Goal: Find specific page/section: Find specific page/section

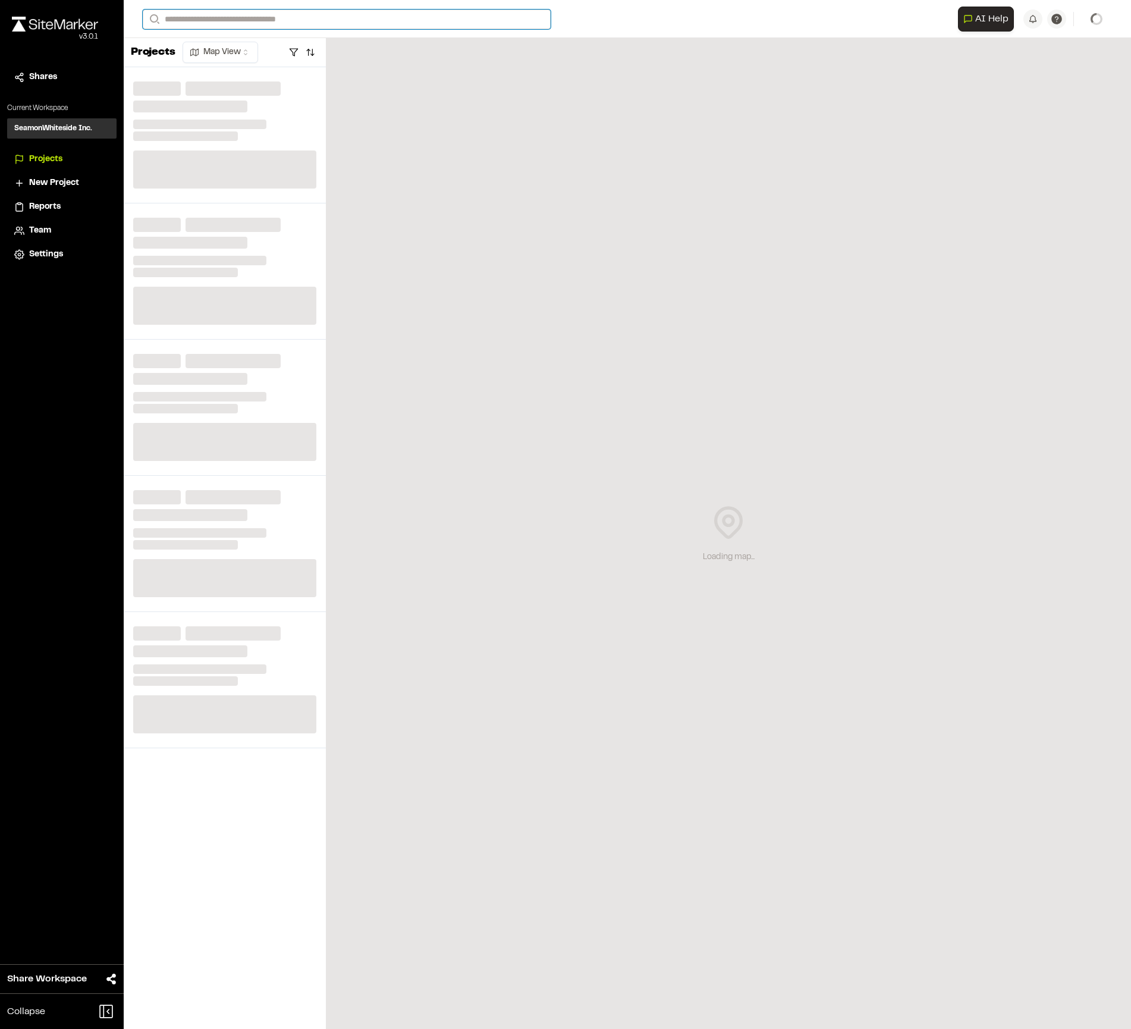
click at [242, 24] on input "Search" at bounding box center [347, 20] width 408 height 20
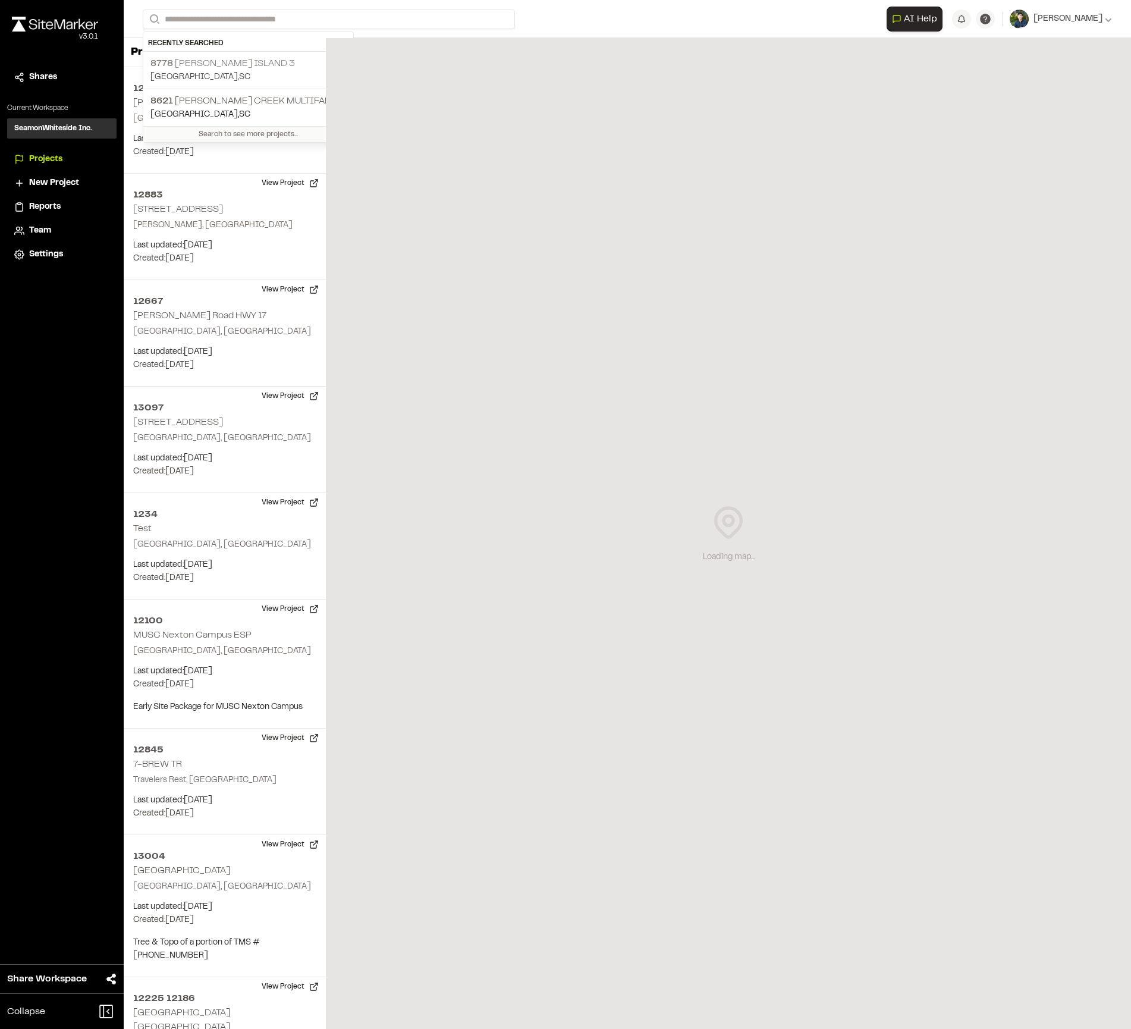
click at [269, 72] on p "[GEOGRAPHIC_DATA] , [GEOGRAPHIC_DATA]" at bounding box center [248, 77] width 196 height 13
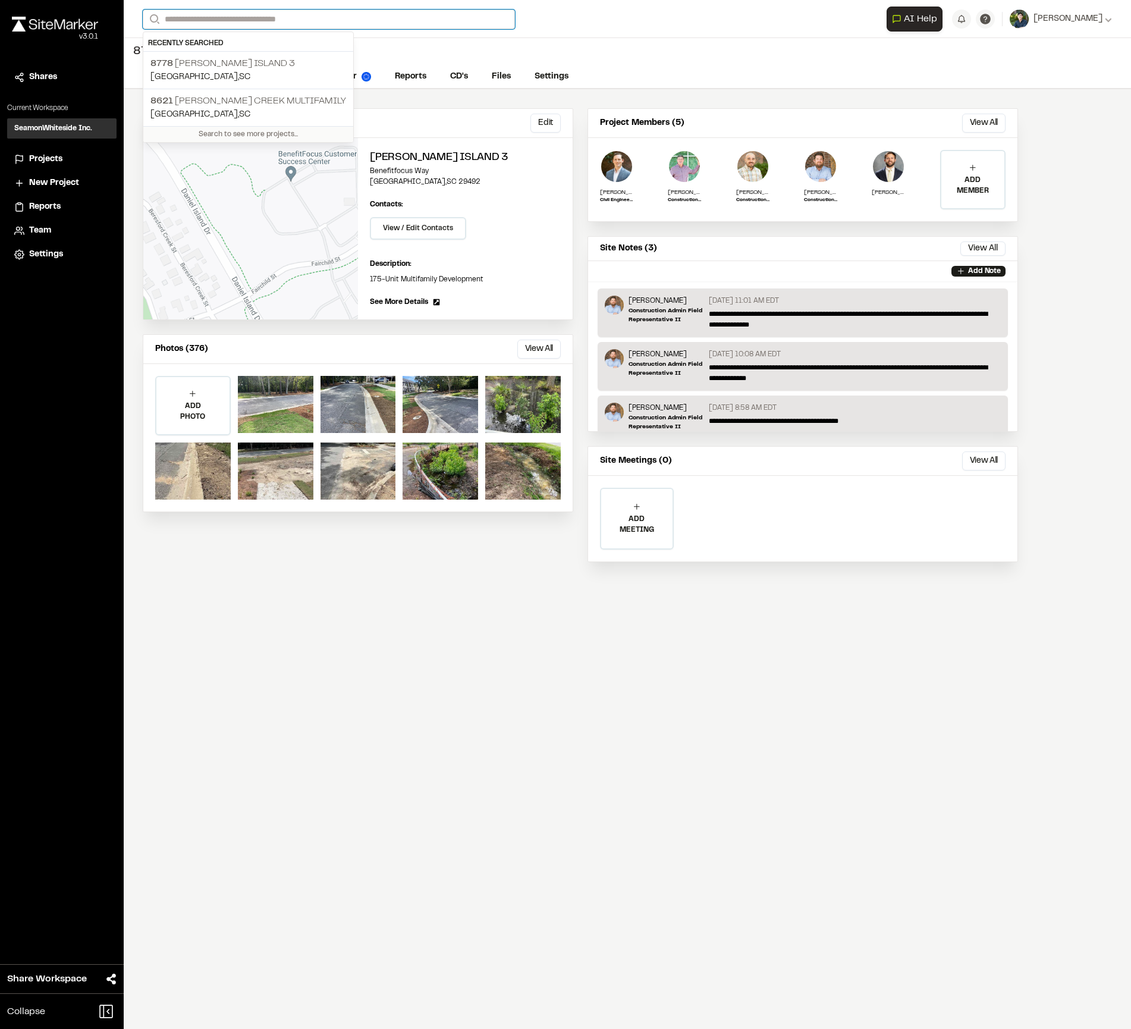
click at [353, 19] on input "Search" at bounding box center [329, 20] width 372 height 20
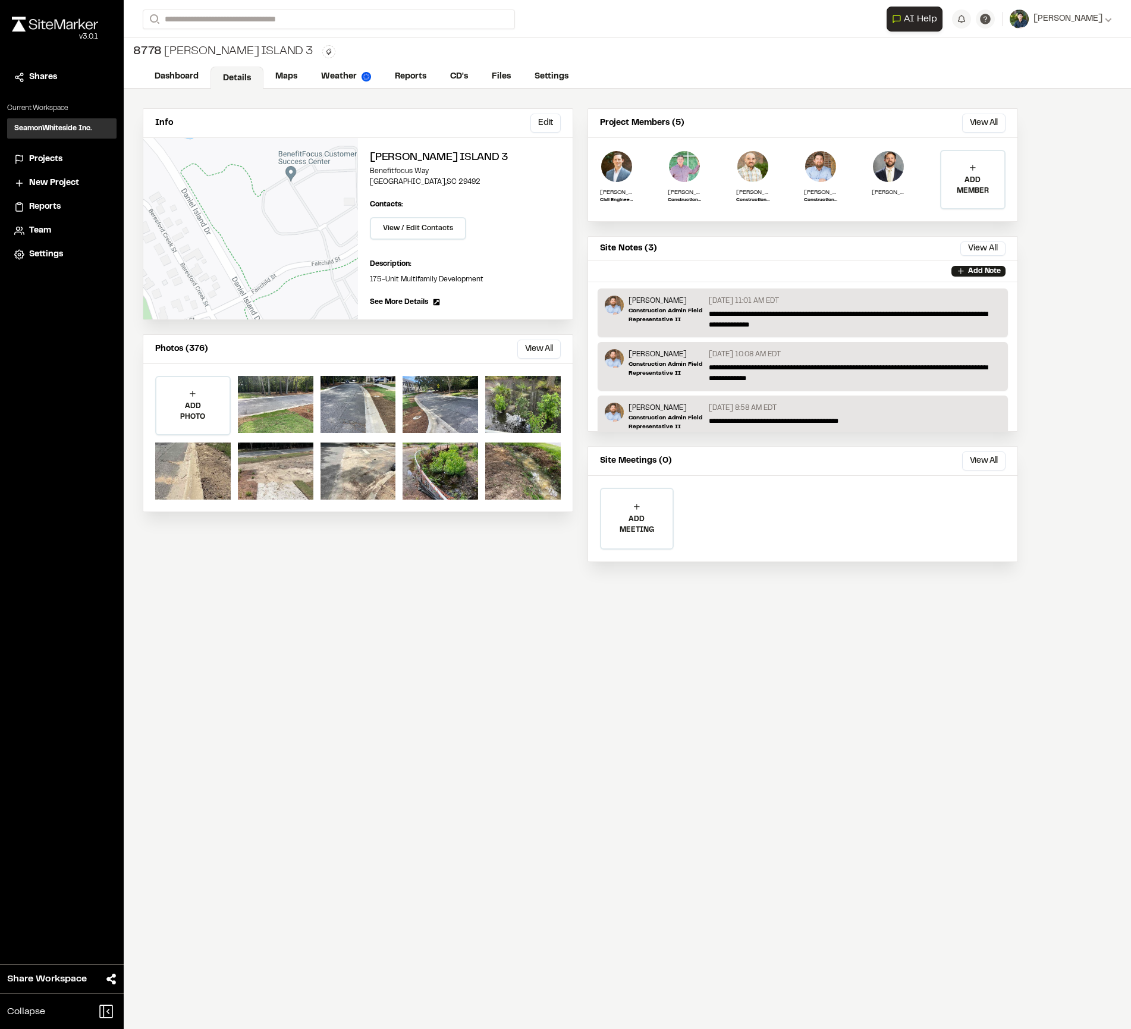
click at [271, 108] on p "[GEOGRAPHIC_DATA] , [GEOGRAPHIC_DATA]" at bounding box center [248, 114] width 196 height 13
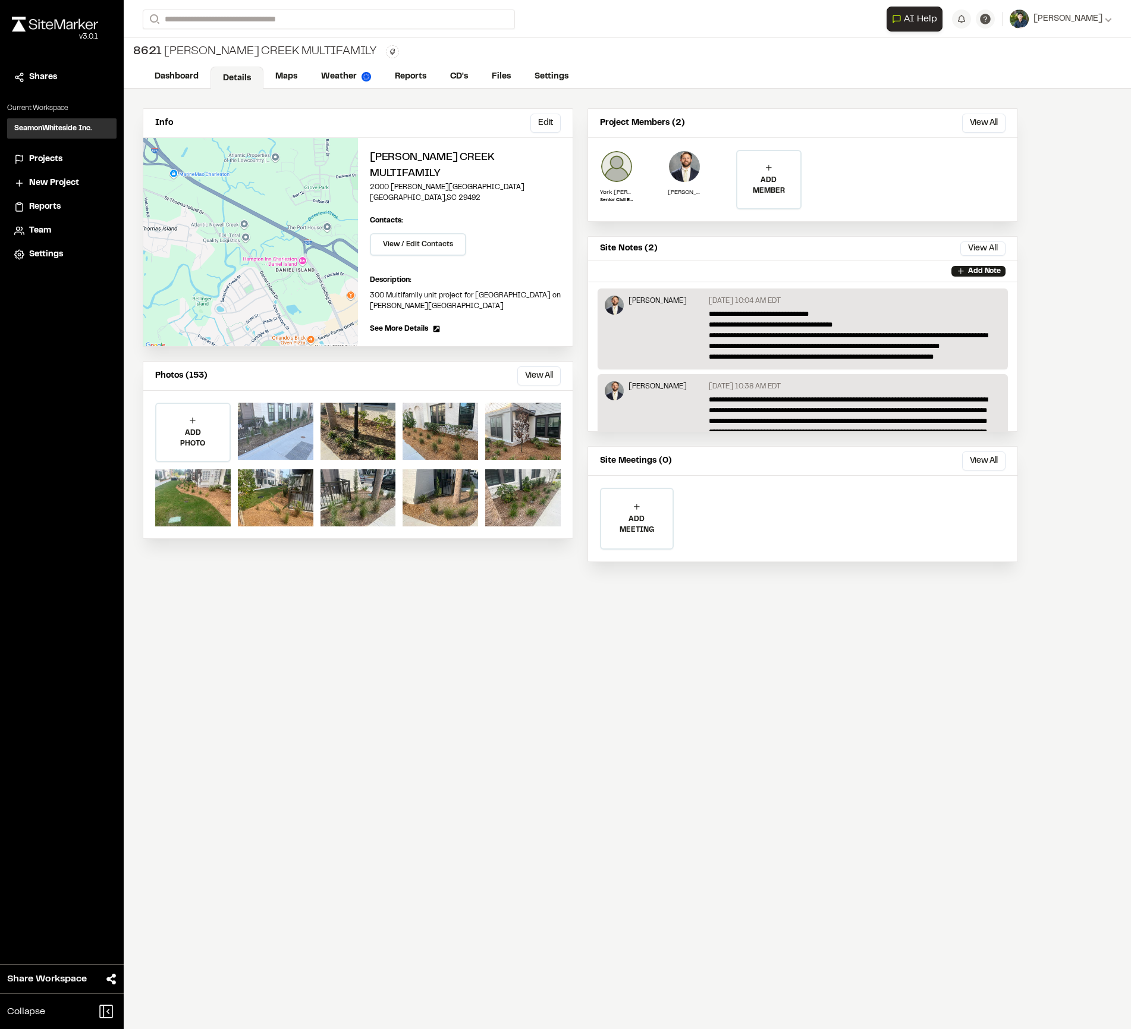
click at [260, 419] on div at bounding box center [276, 431] width 76 height 57
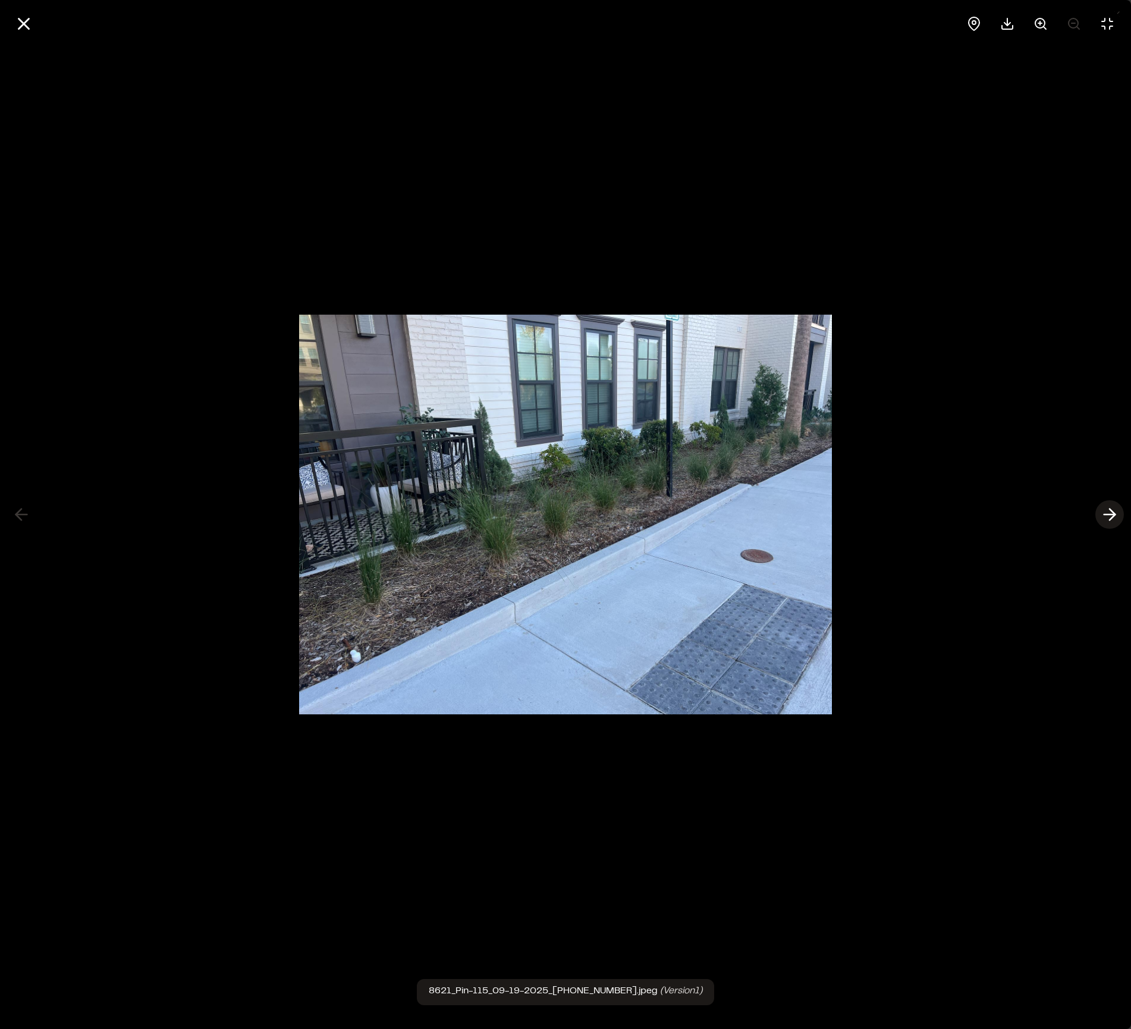
click at [1117, 513] on icon at bounding box center [1109, 514] width 19 height 20
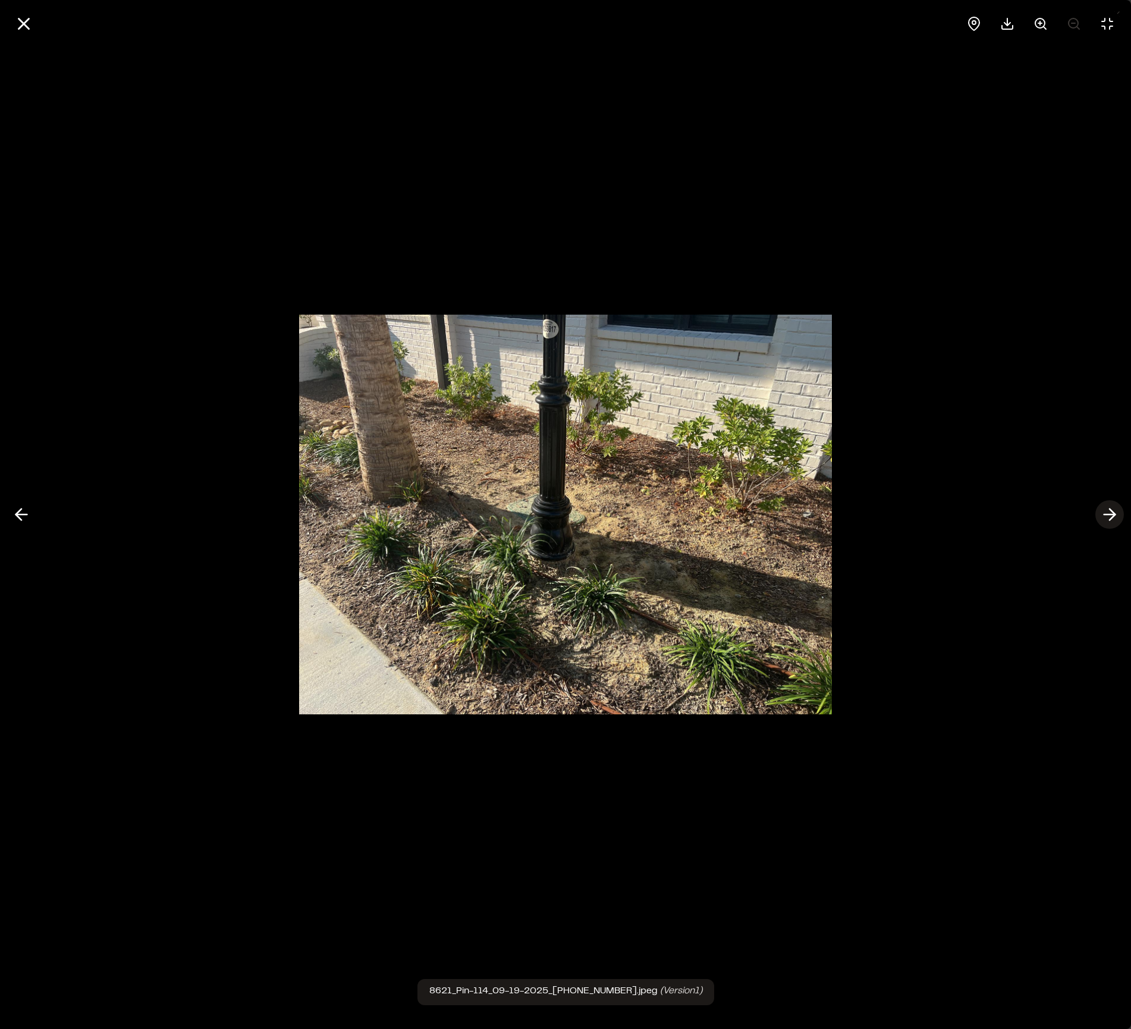
click at [1117, 513] on icon at bounding box center [1109, 514] width 19 height 20
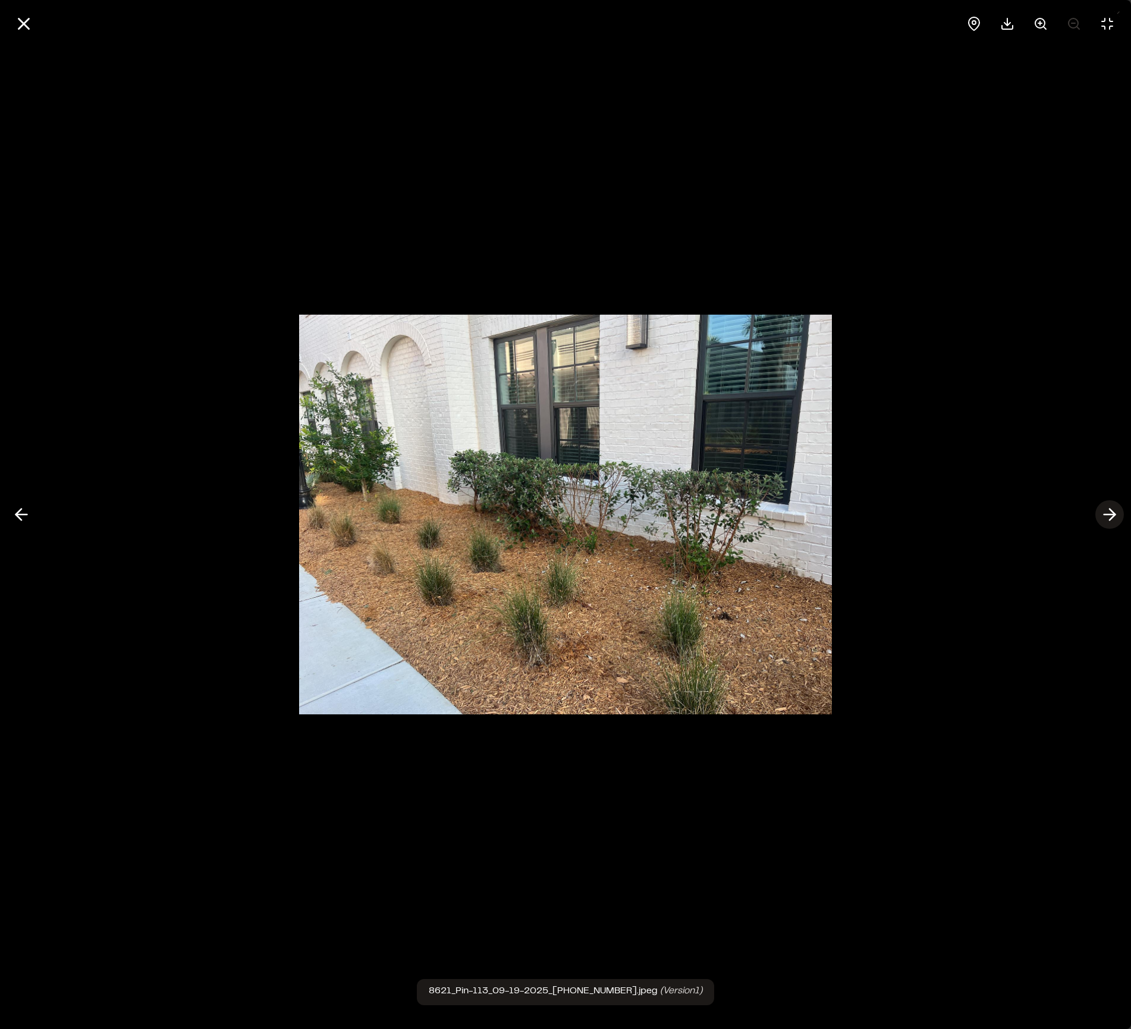
click at [1117, 513] on icon at bounding box center [1109, 514] width 19 height 20
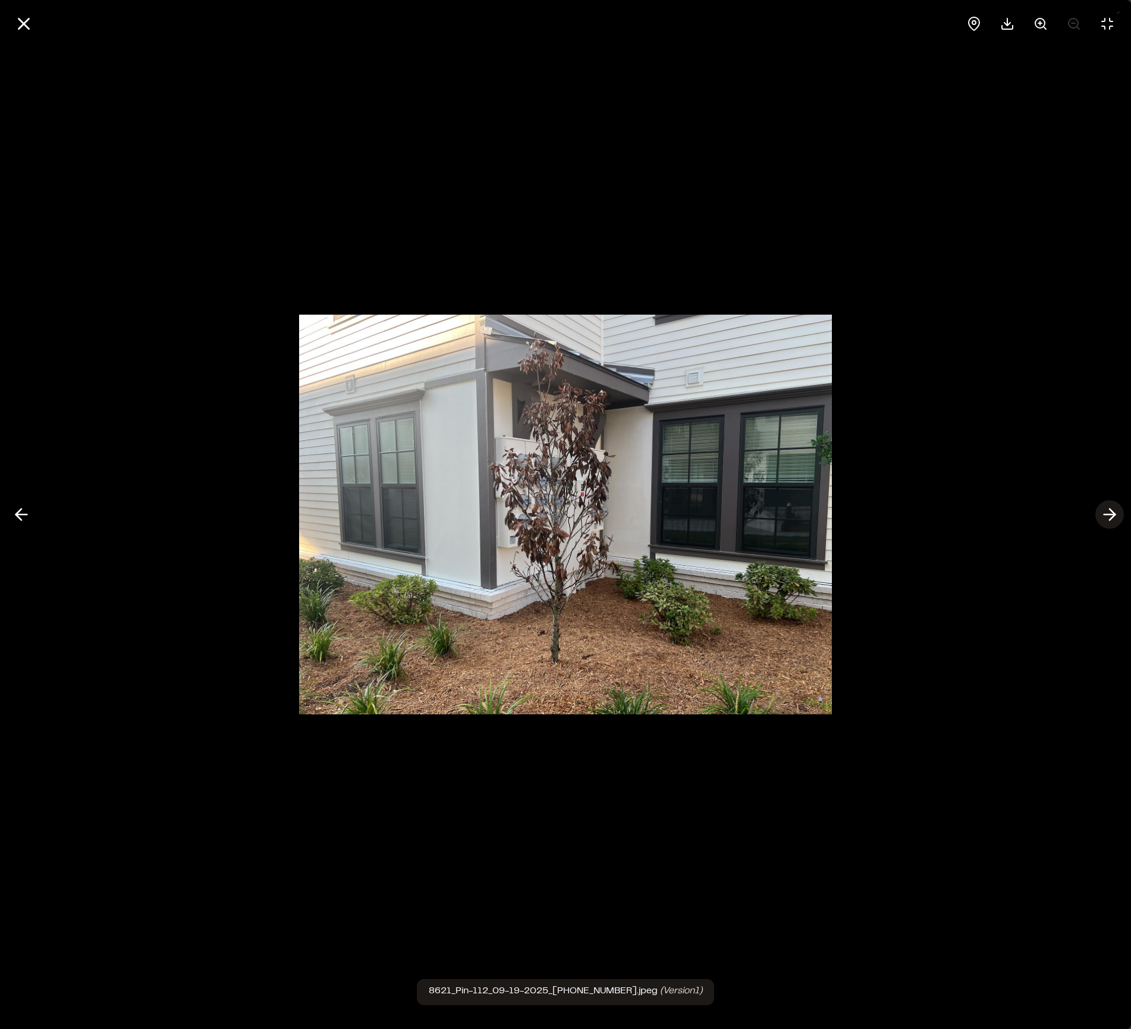
click at [1117, 513] on icon at bounding box center [1109, 514] width 19 height 20
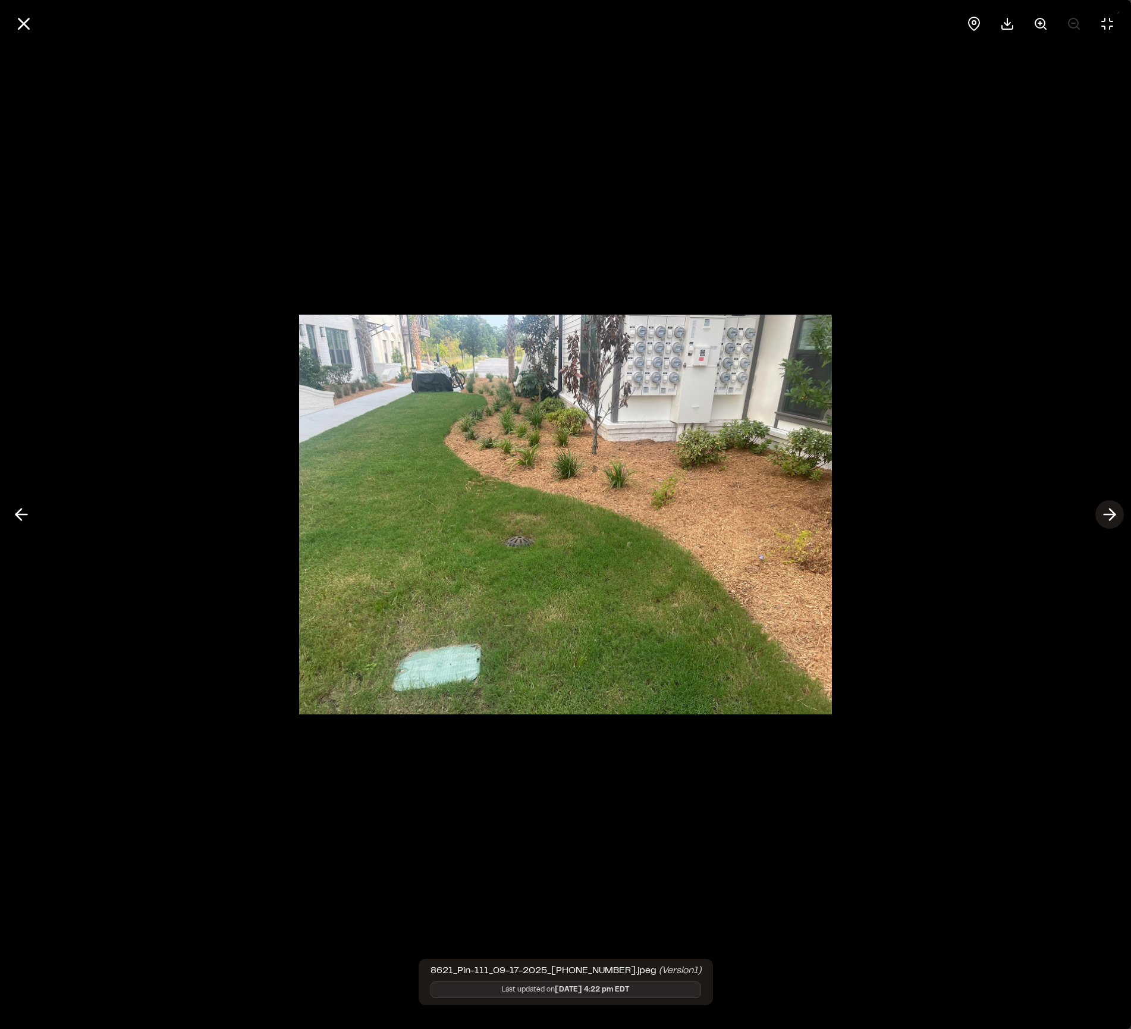
click at [1117, 513] on icon at bounding box center [1109, 514] width 19 height 20
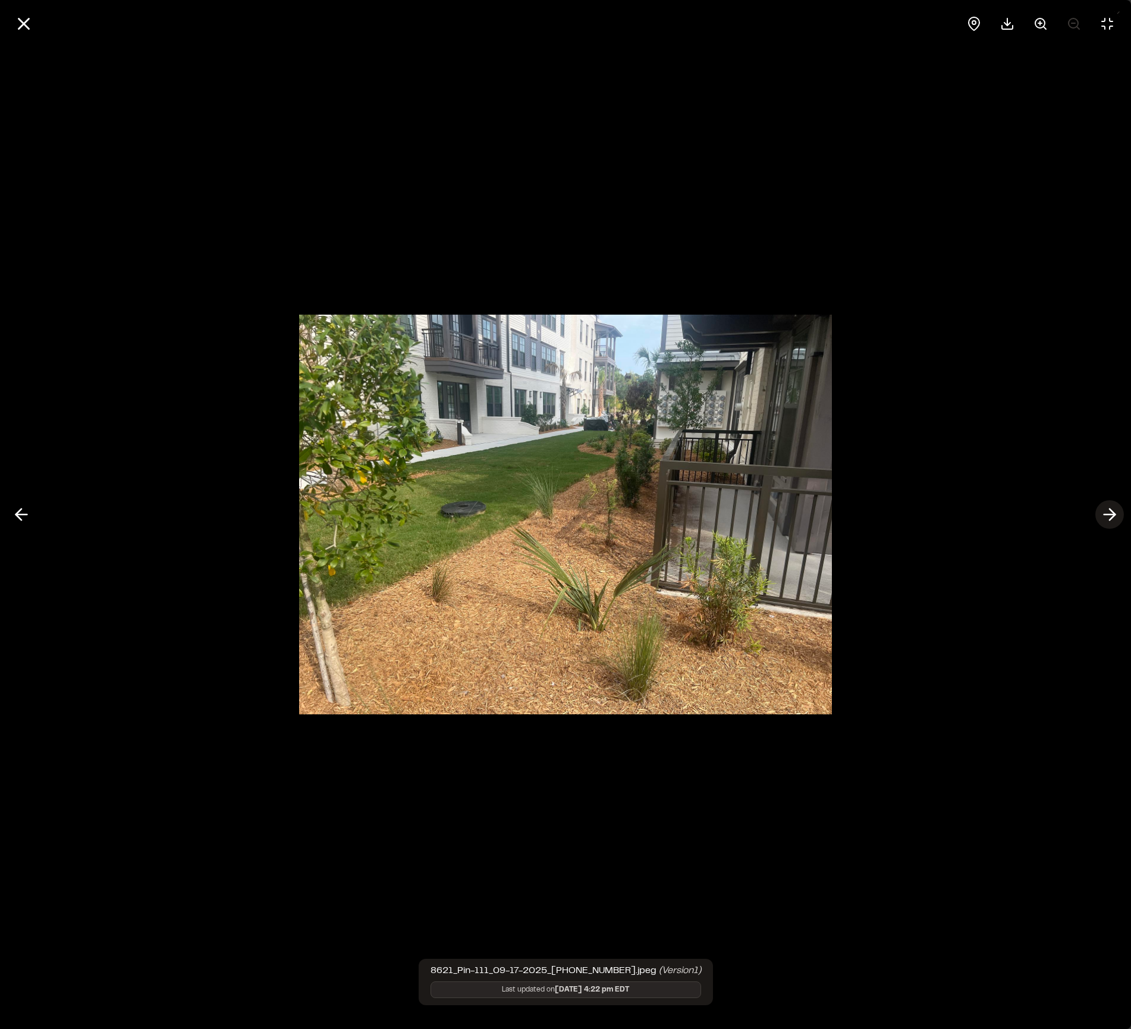
click at [1117, 513] on icon at bounding box center [1109, 514] width 19 height 20
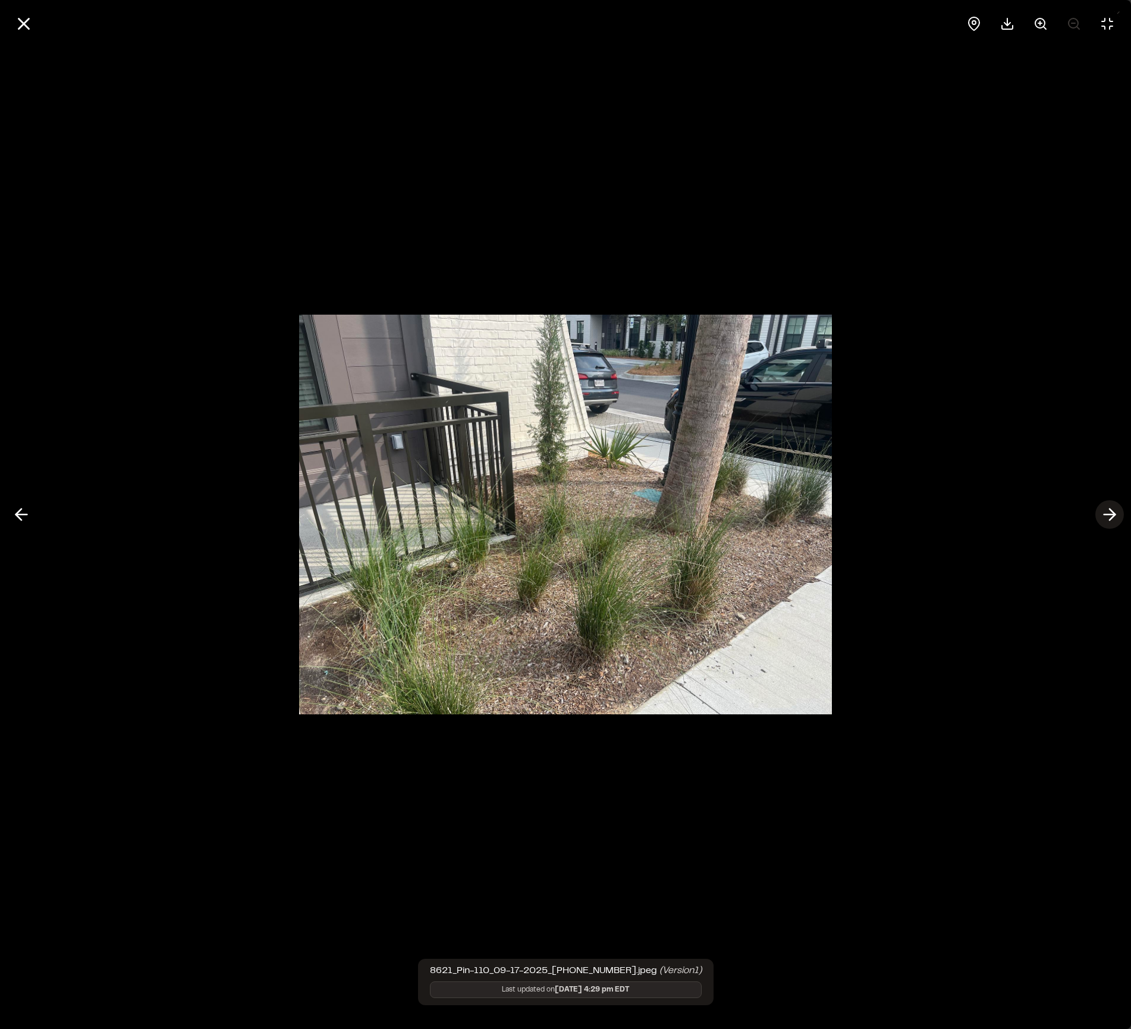
click at [1117, 513] on icon at bounding box center [1109, 514] width 19 height 20
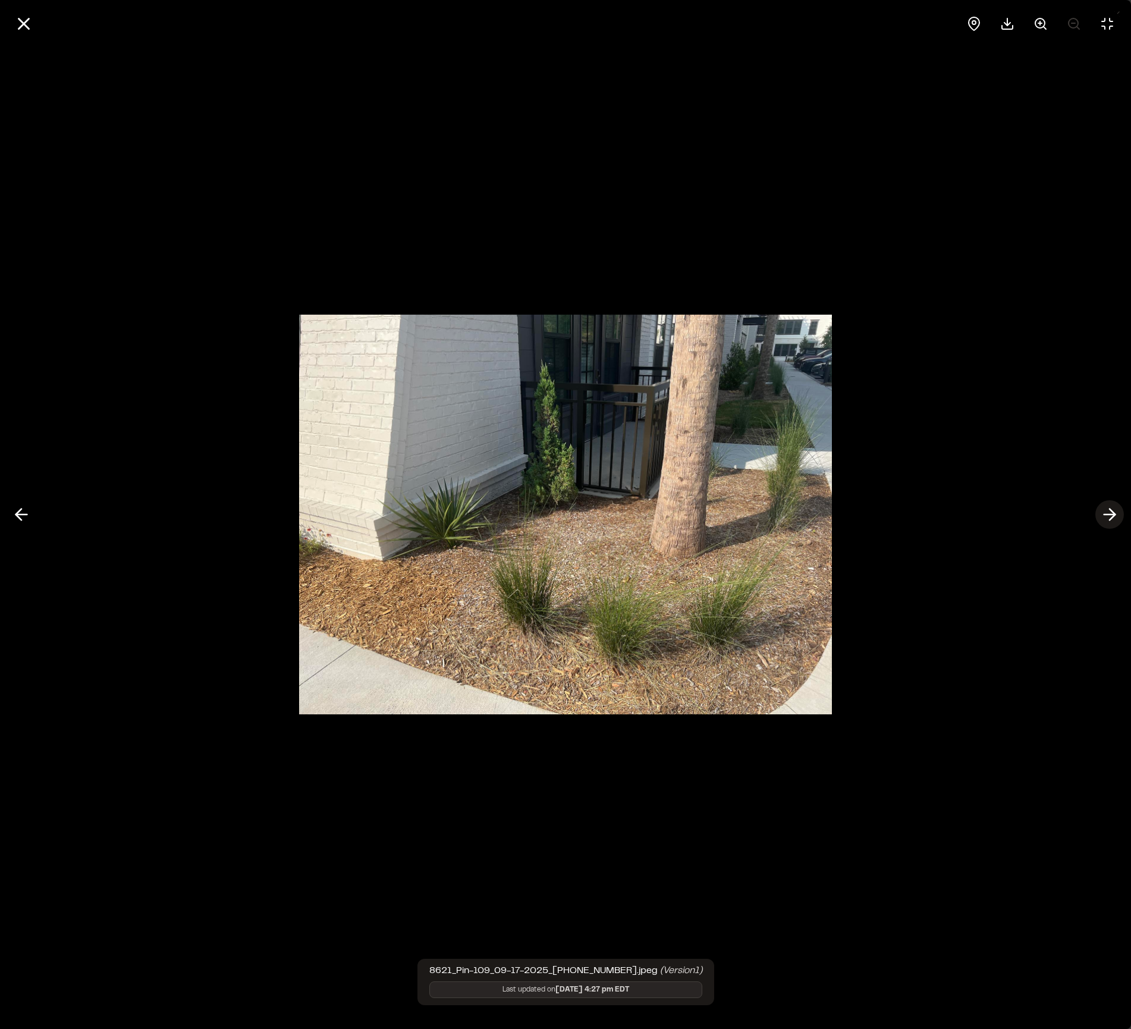
click at [1117, 513] on icon at bounding box center [1109, 514] width 19 height 20
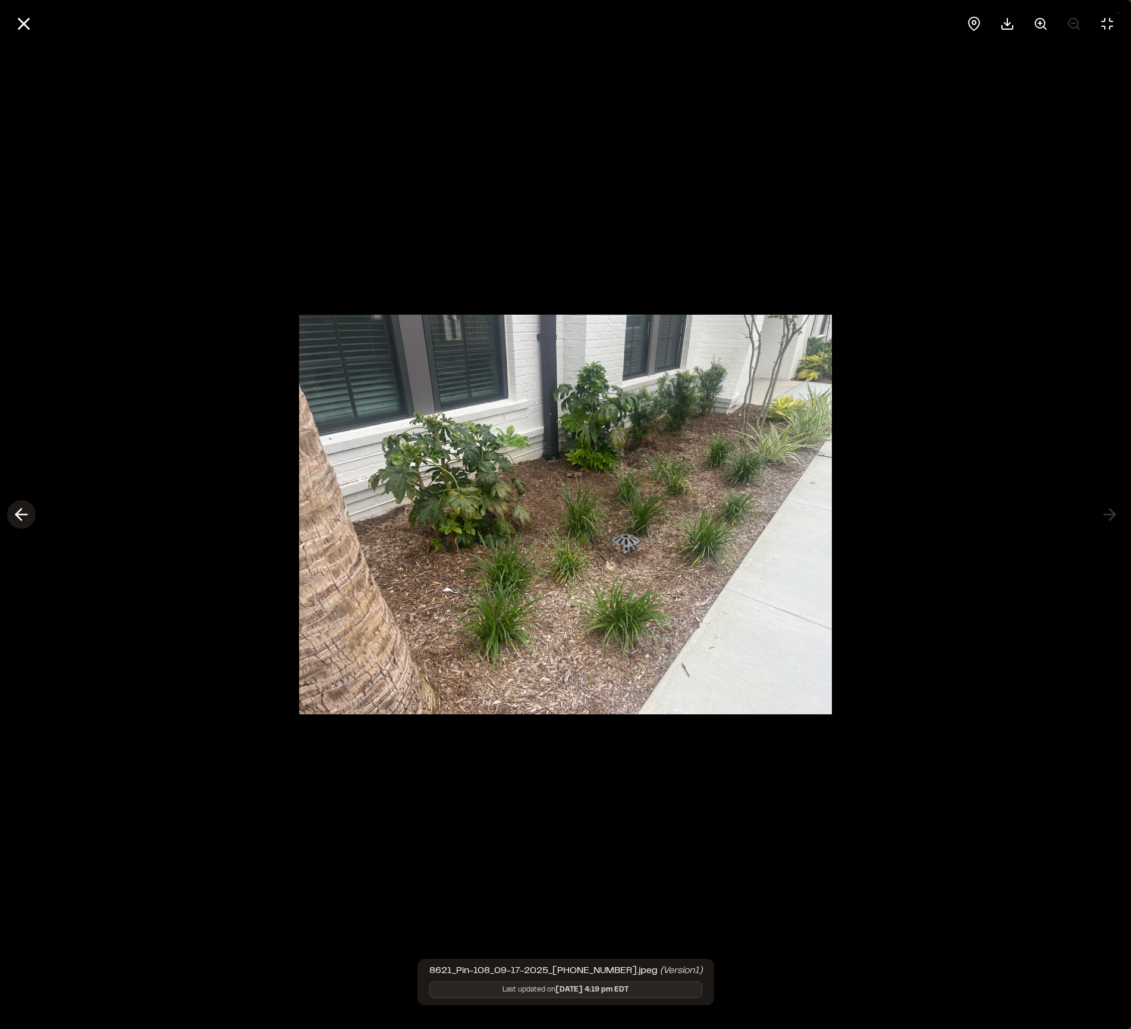
click at [23, 509] on icon at bounding box center [21, 514] width 19 height 20
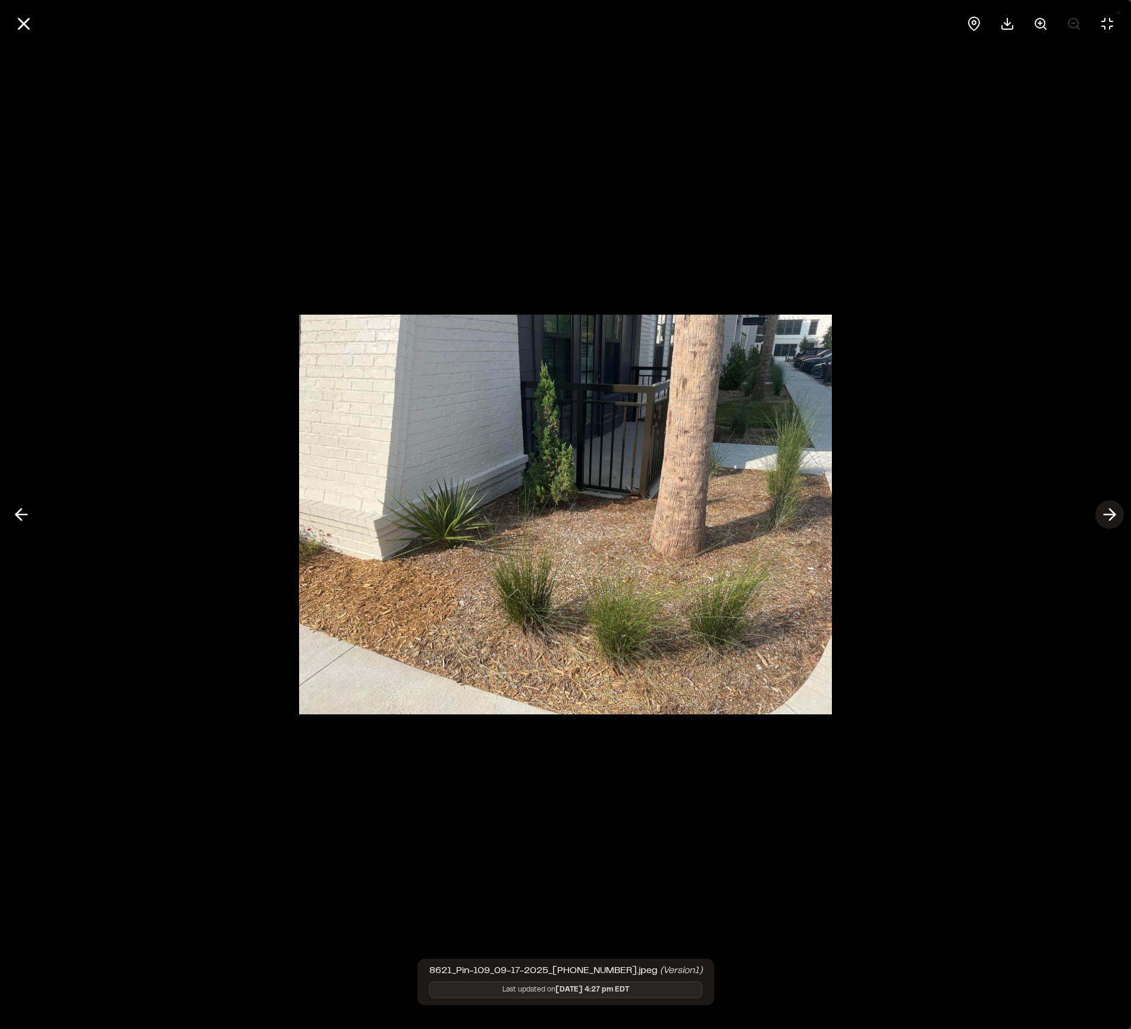
click at [1105, 518] on icon at bounding box center [1109, 514] width 19 height 20
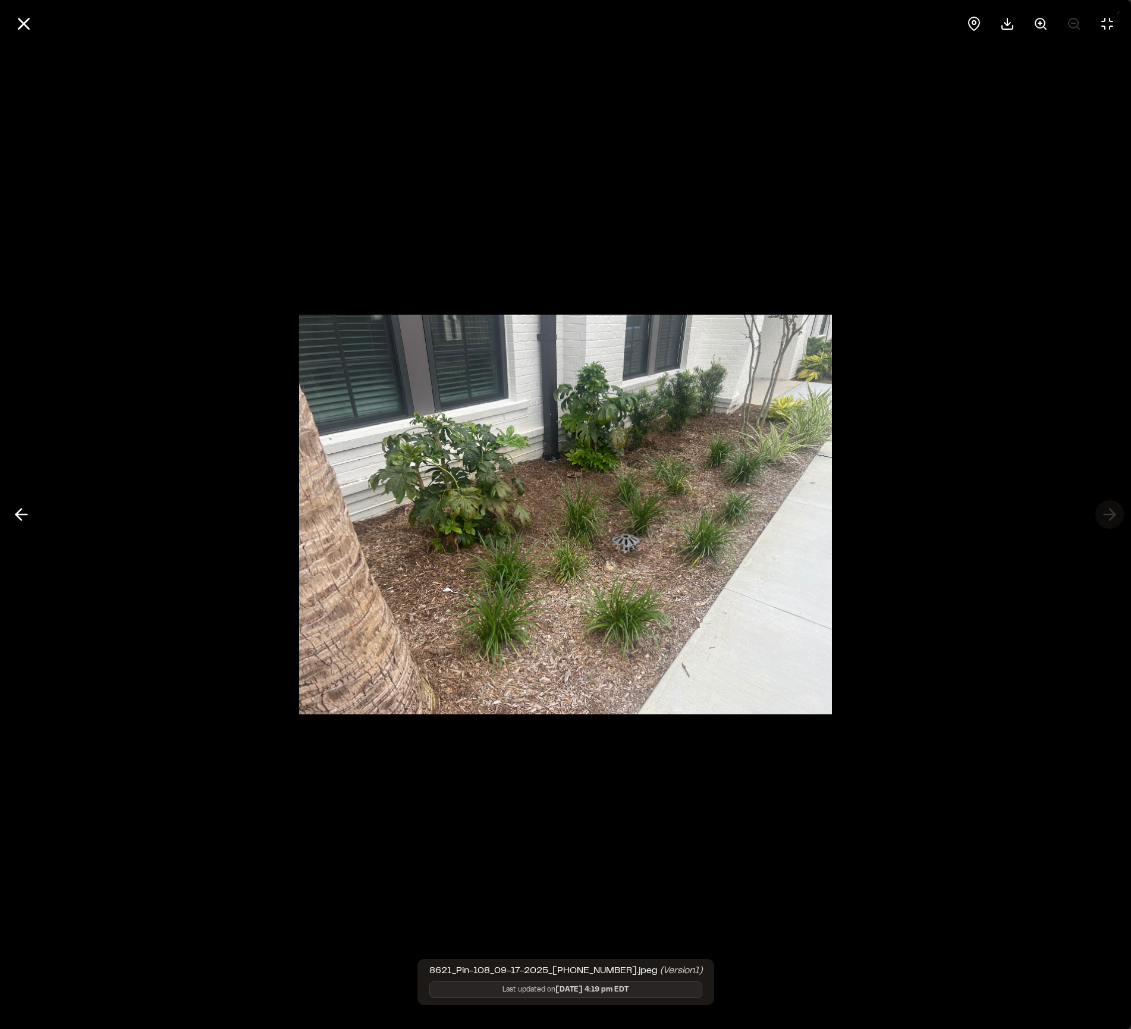
click at [1105, 518] on div at bounding box center [565, 514] width 1131 height 1029
click at [1068, 161] on div at bounding box center [565, 514] width 1131 height 1029
click at [27, 26] on icon at bounding box center [24, 24] width 20 height 20
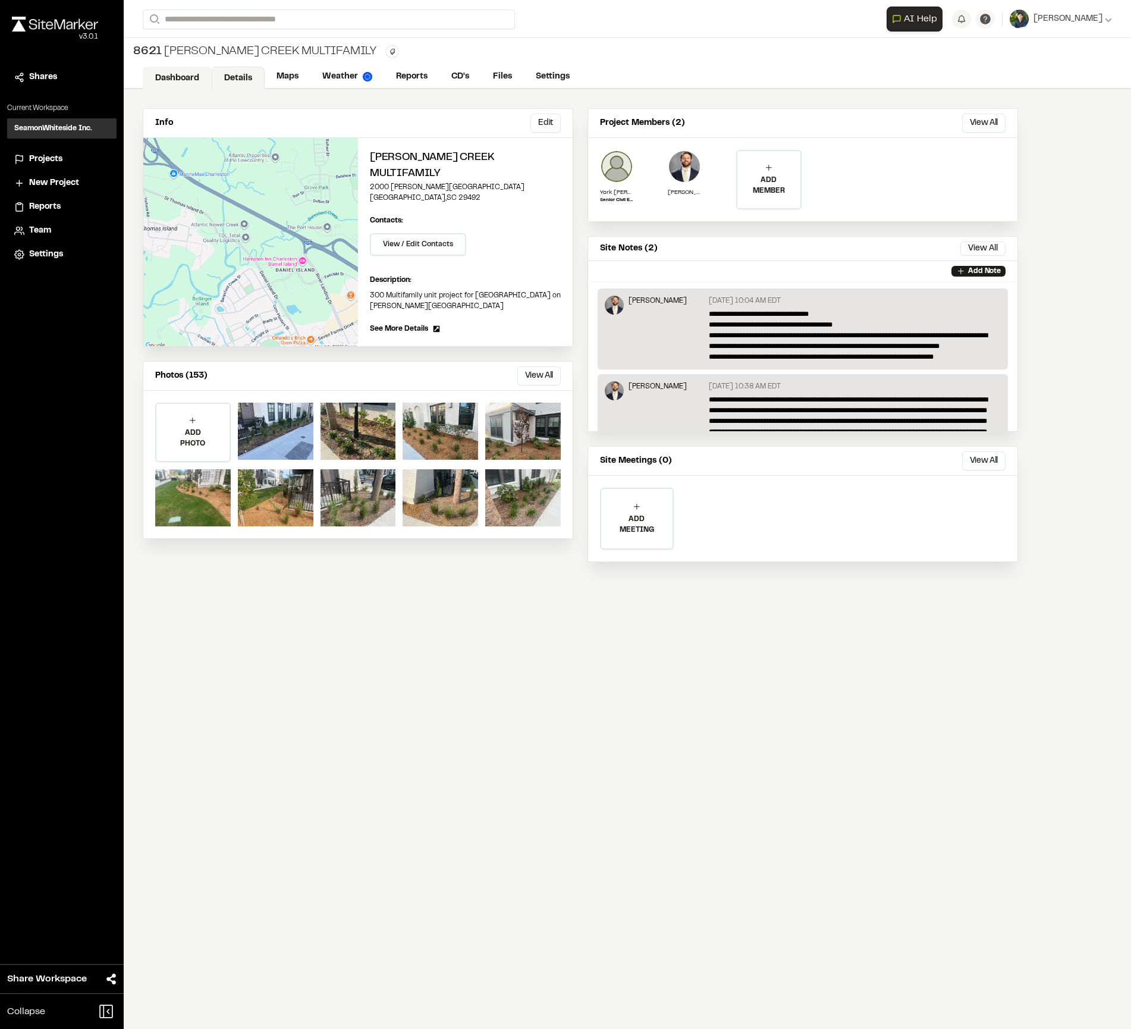
click at [193, 79] on link "Dashboard" at bounding box center [177, 78] width 69 height 23
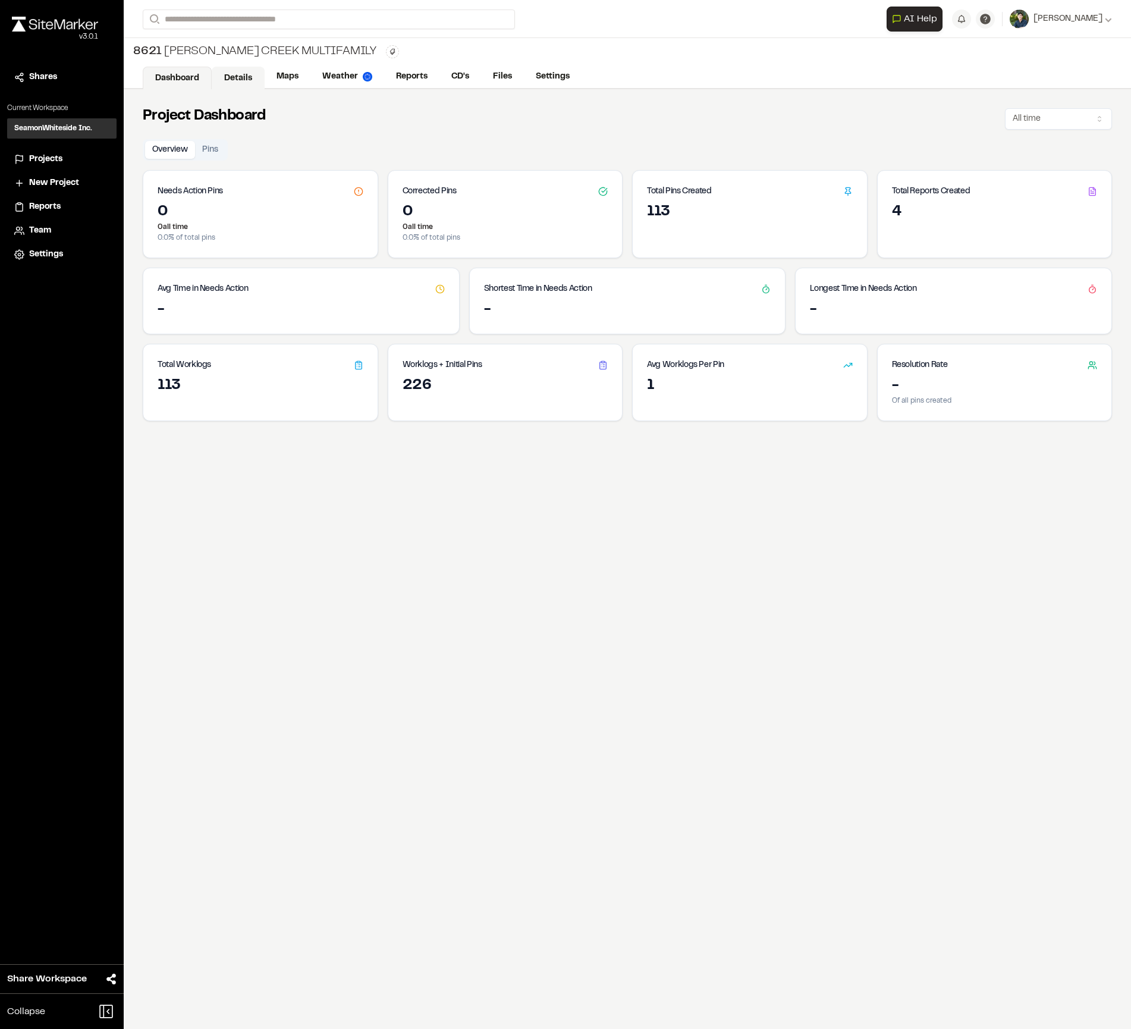
click at [253, 77] on link "Details" at bounding box center [238, 78] width 53 height 23
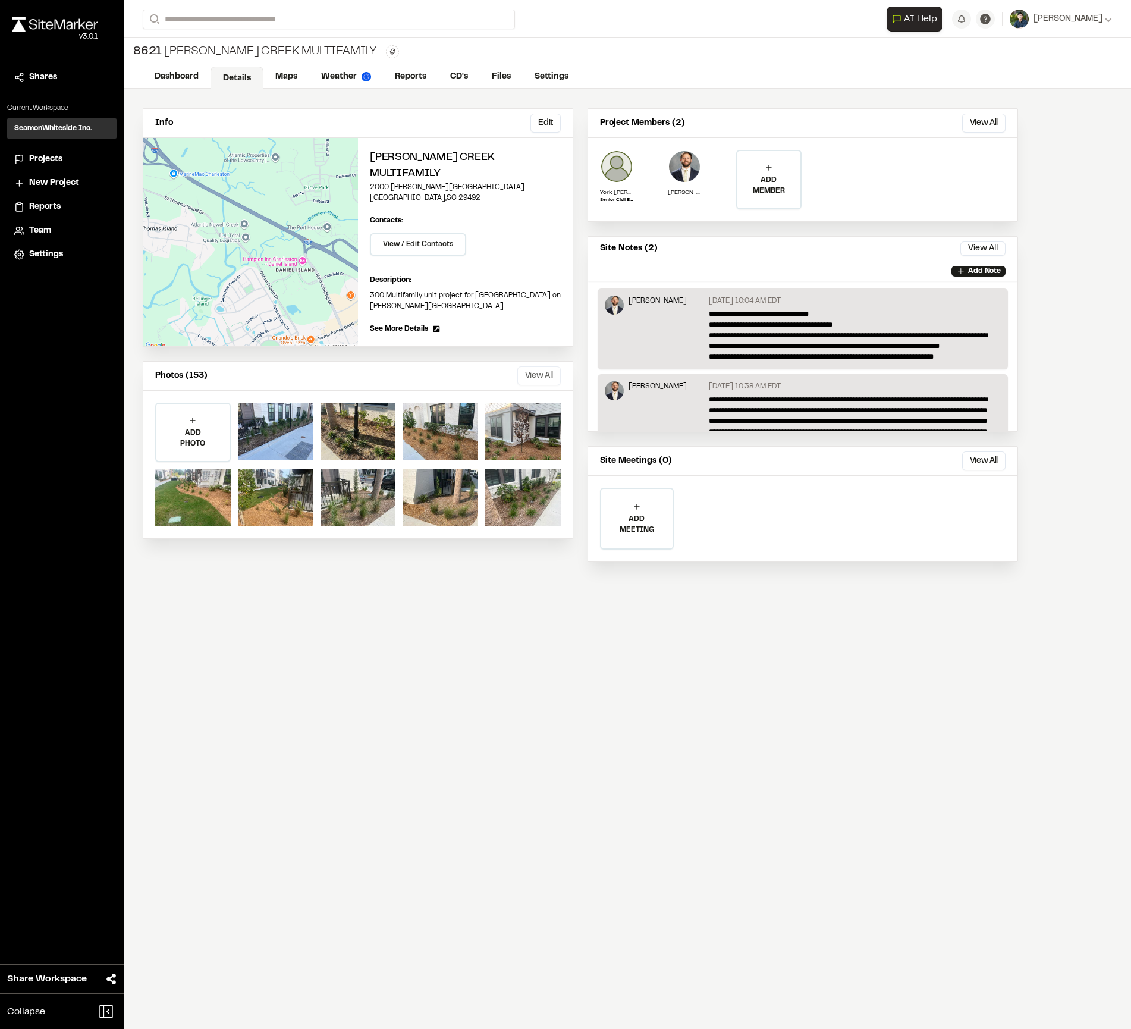
click at [546, 366] on button "View All" at bounding box center [538, 375] width 43 height 19
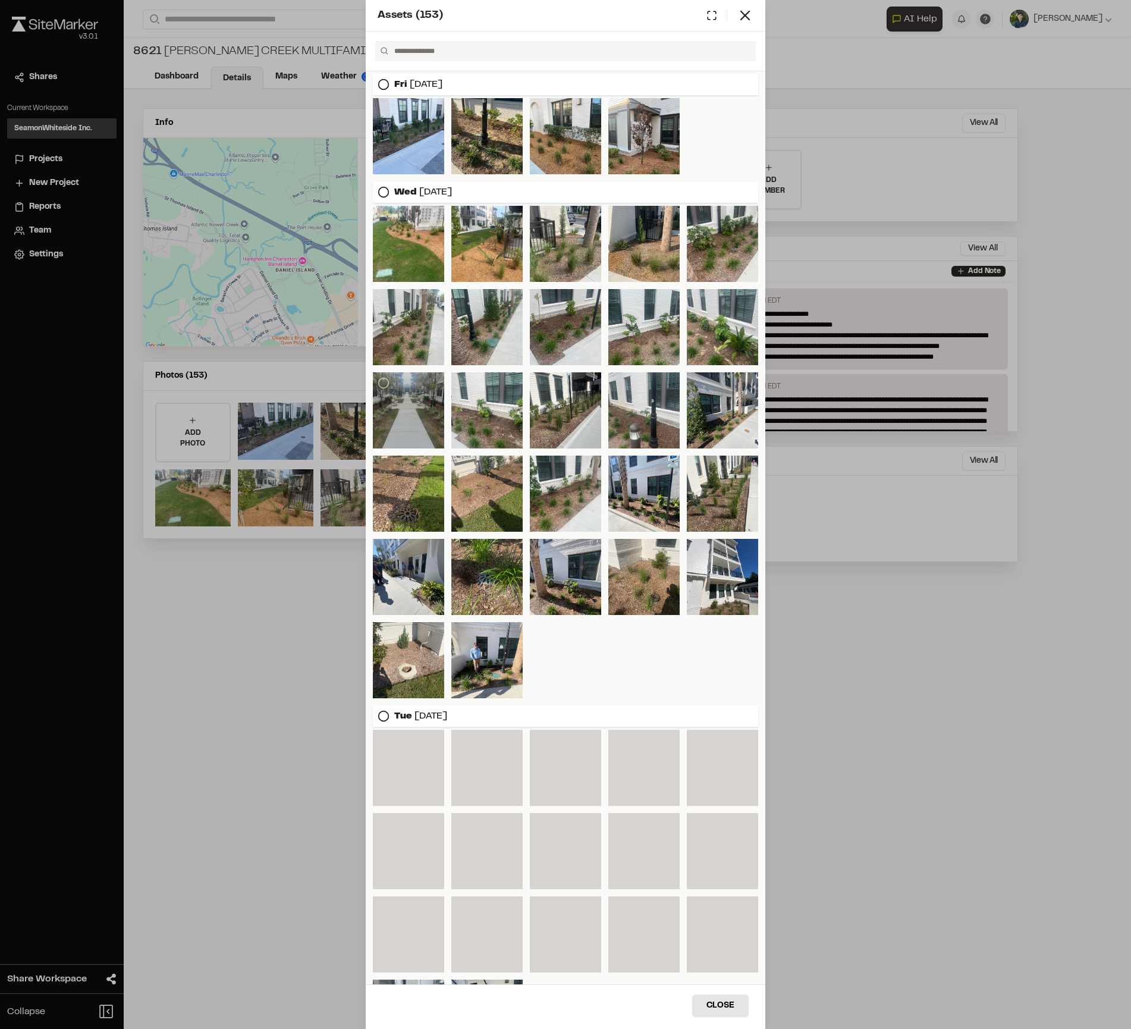
click at [422, 410] on div at bounding box center [408, 410] width 71 height 76
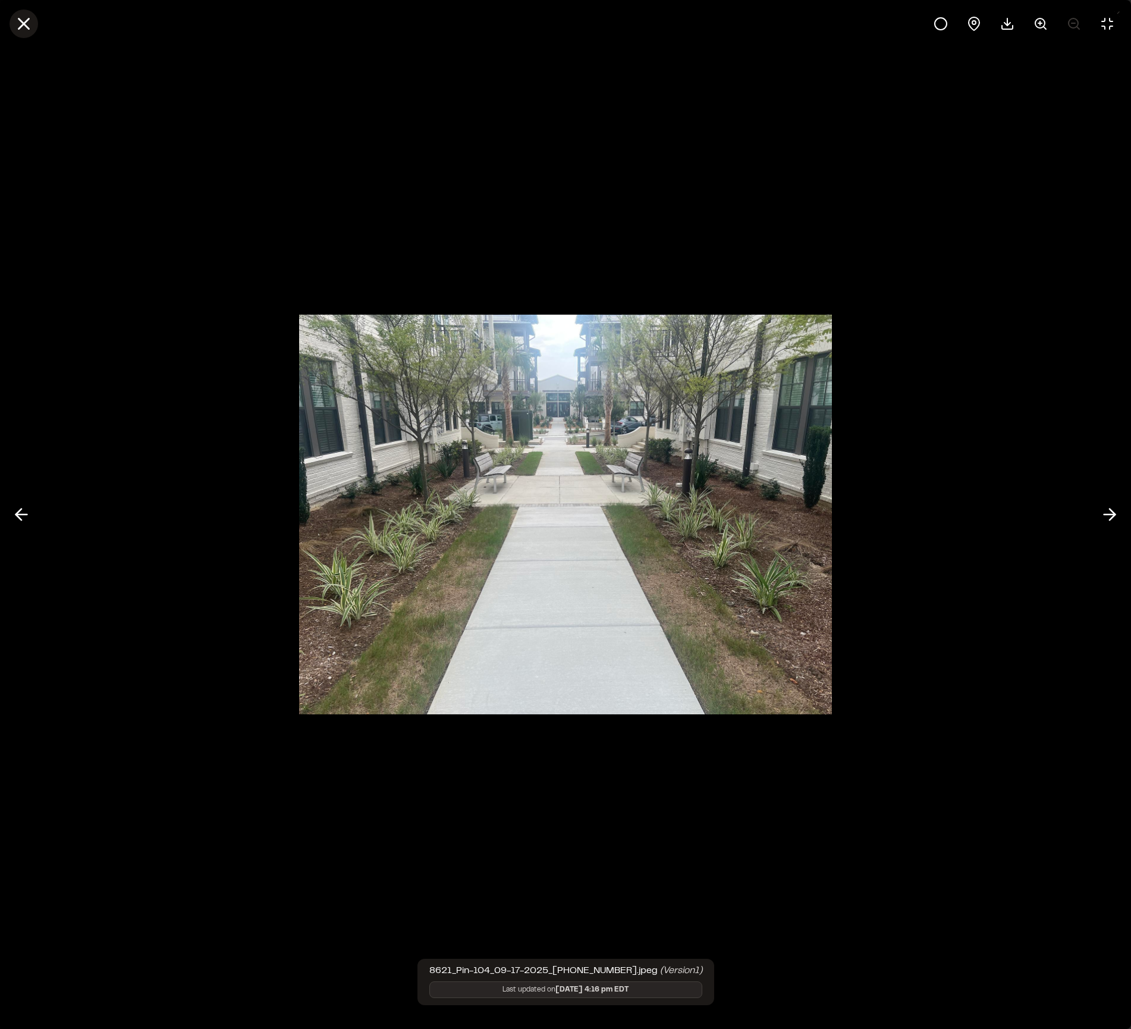
click at [27, 21] on line at bounding box center [24, 24] width 10 height 10
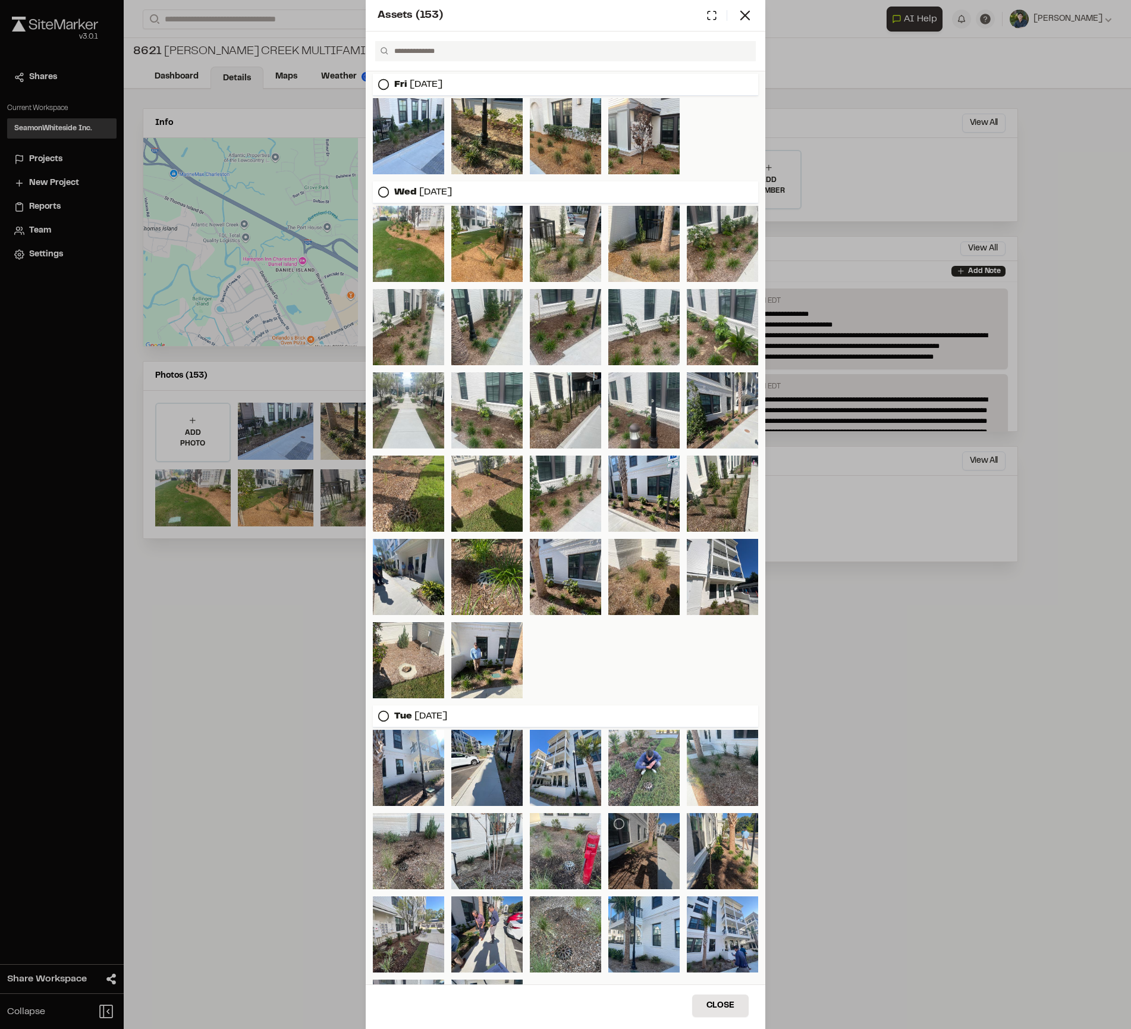
click at [630, 813] on div at bounding box center [643, 851] width 71 height 76
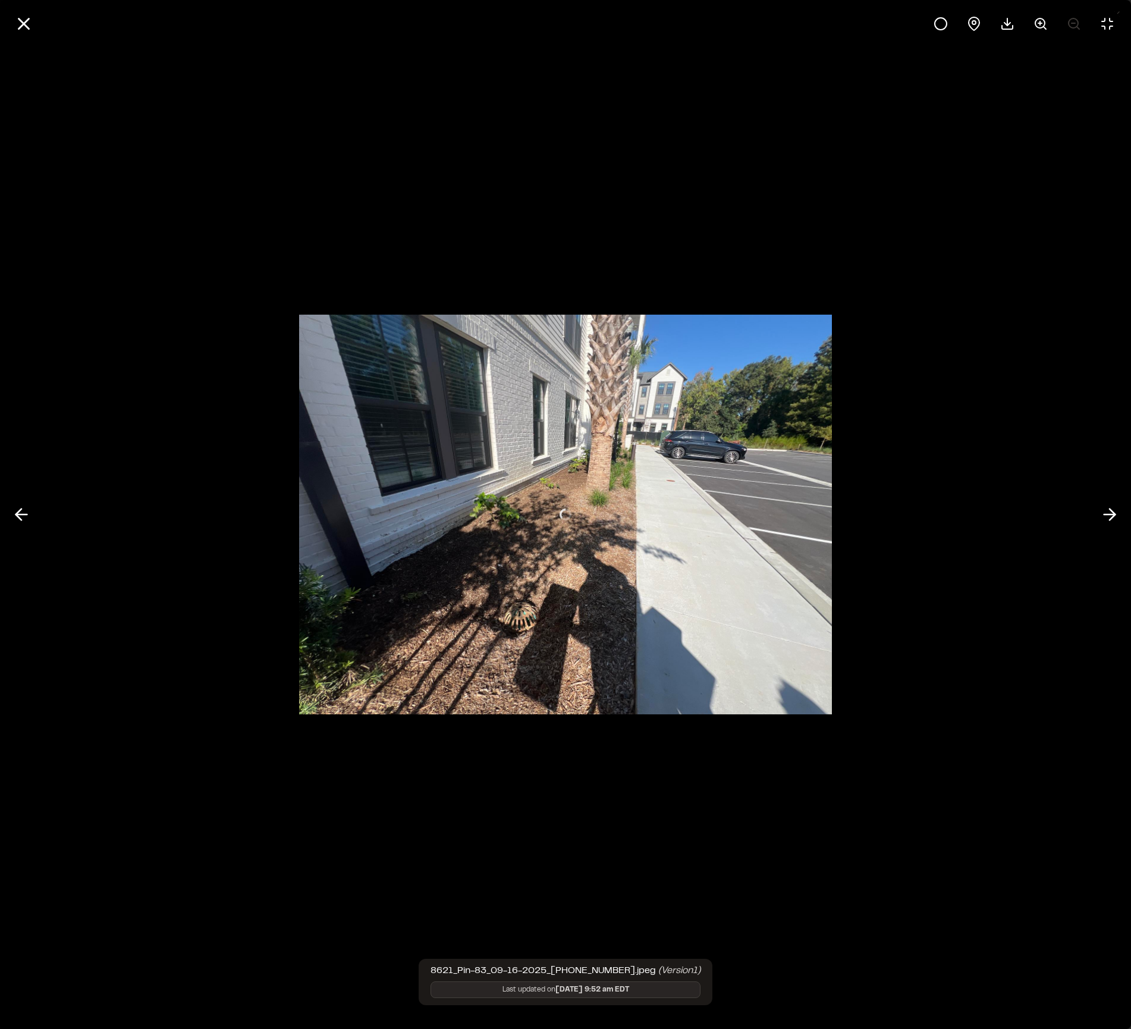
scroll to position [357, 0]
click at [541, 771] on div at bounding box center [565, 514] width 1131 height 1029
click at [24, 22] on icon at bounding box center [24, 24] width 20 height 20
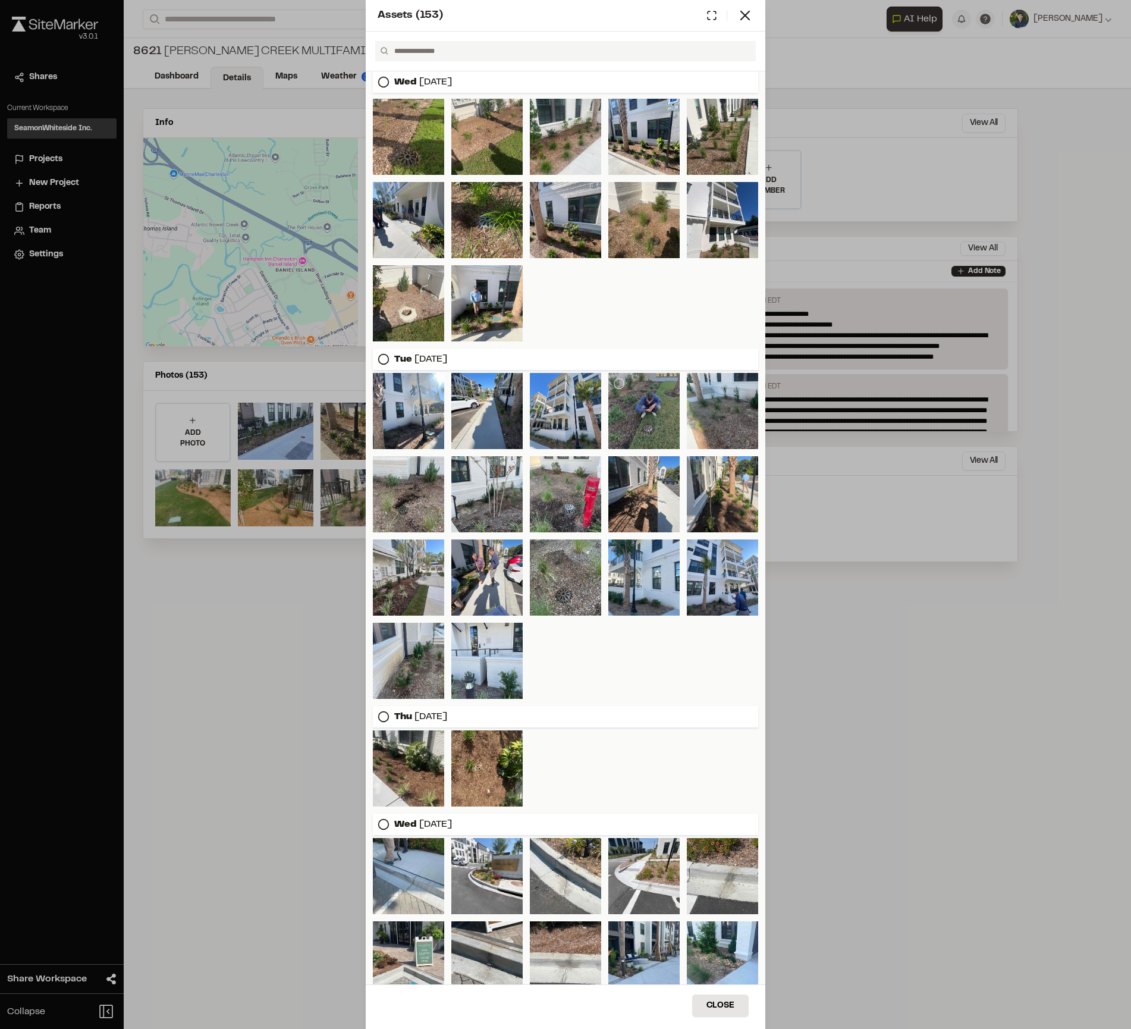
click at [629, 390] on div at bounding box center [643, 411] width 71 height 76
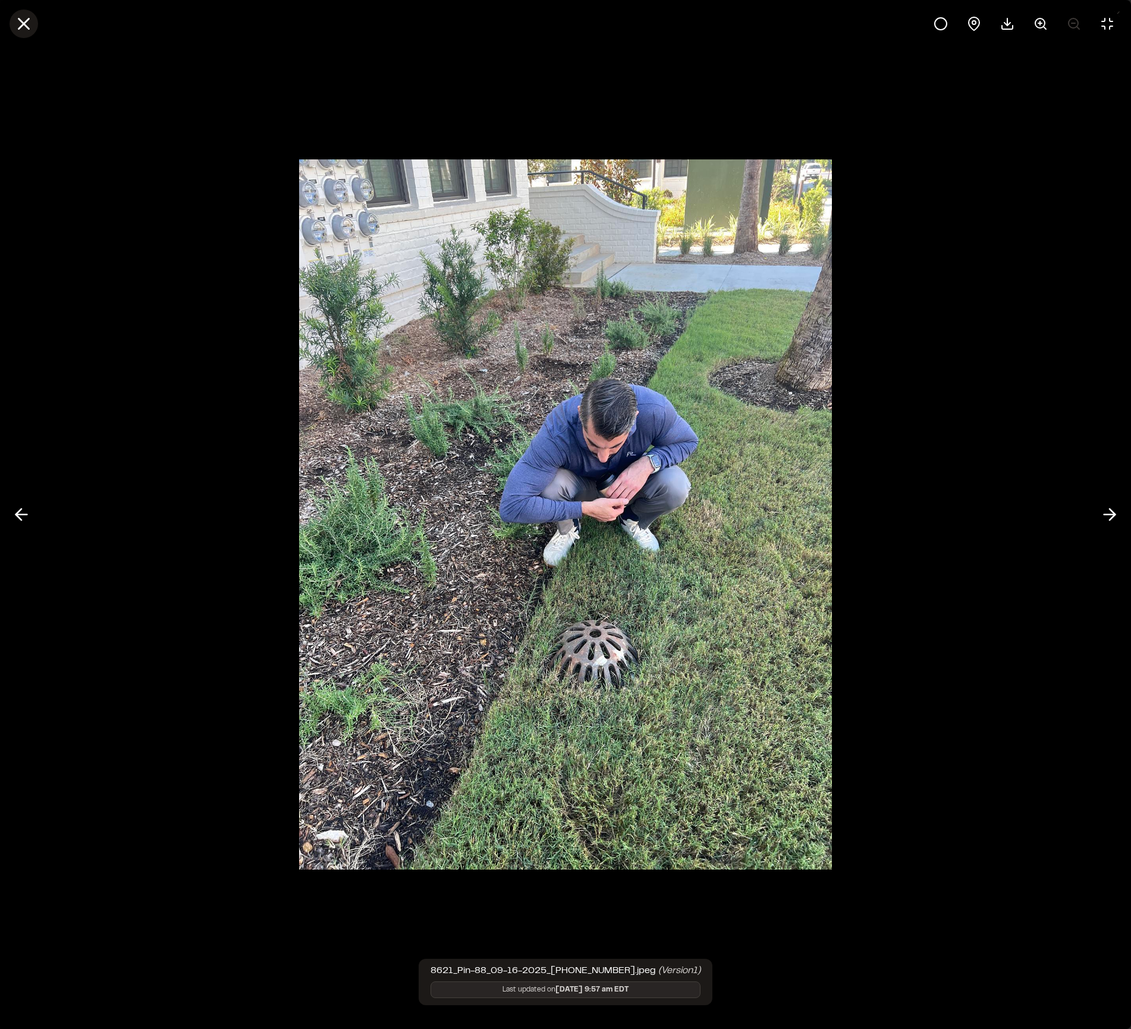
click at [20, 17] on icon at bounding box center [24, 24] width 20 height 20
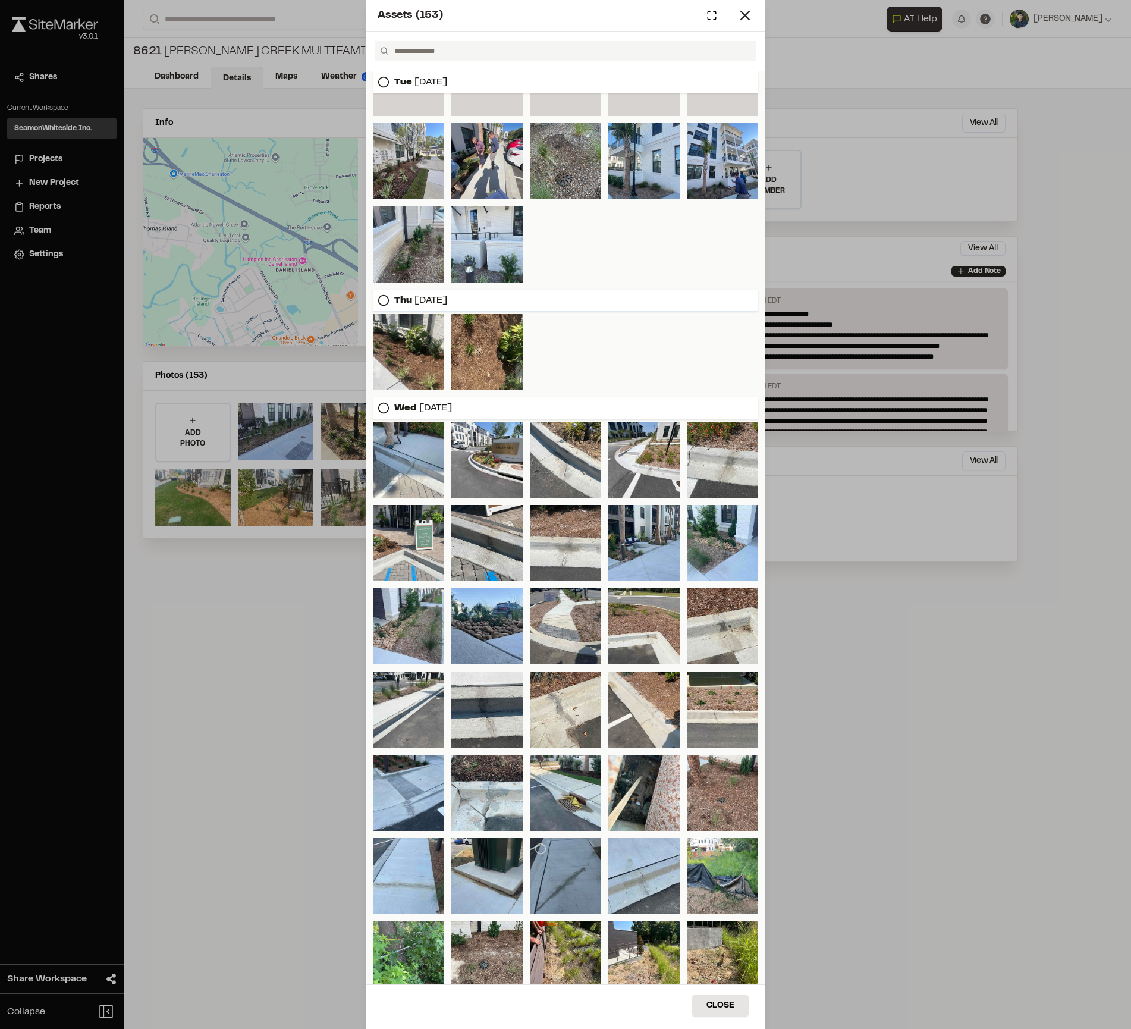
scroll to position [952, 0]
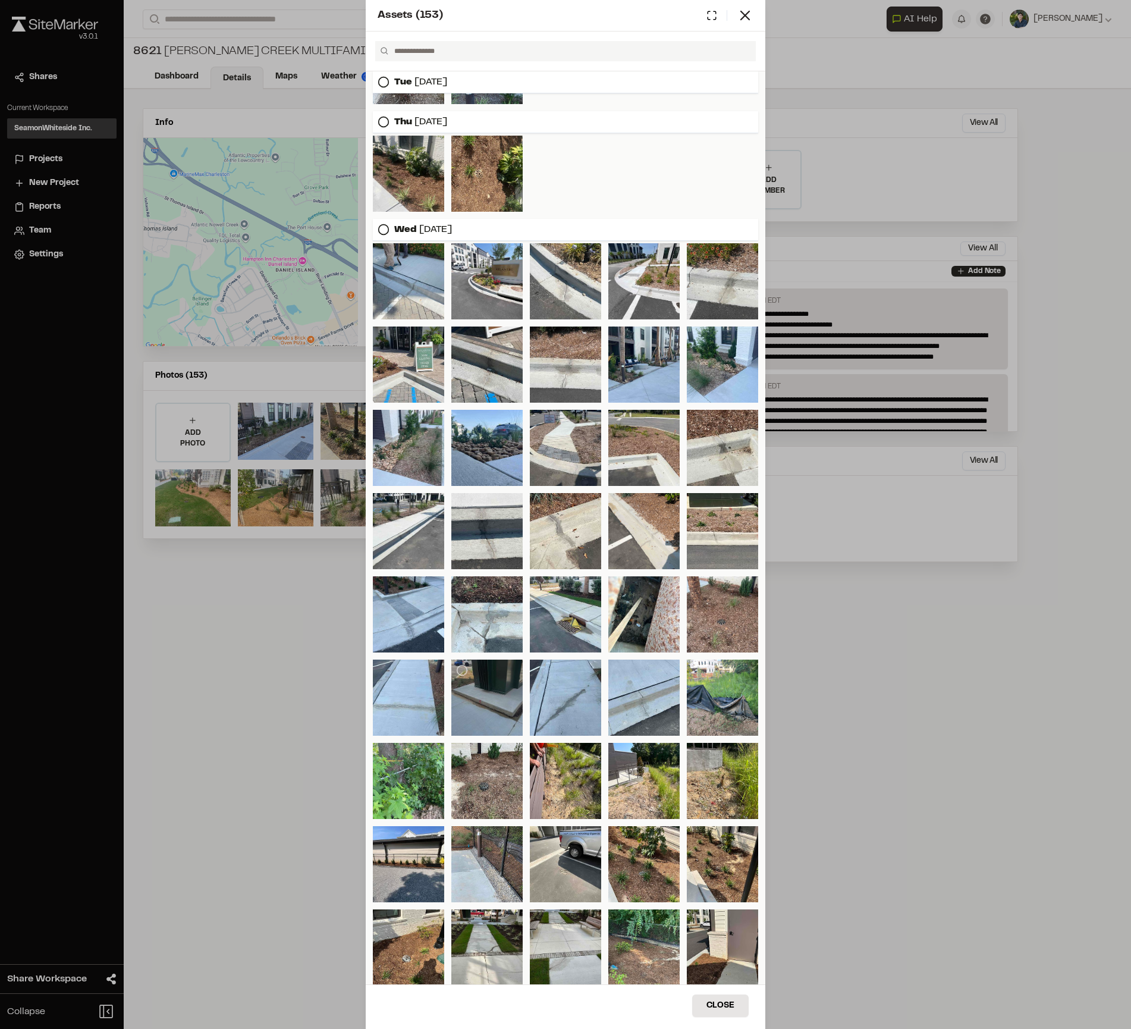
click at [493, 705] on div at bounding box center [486, 698] width 71 height 76
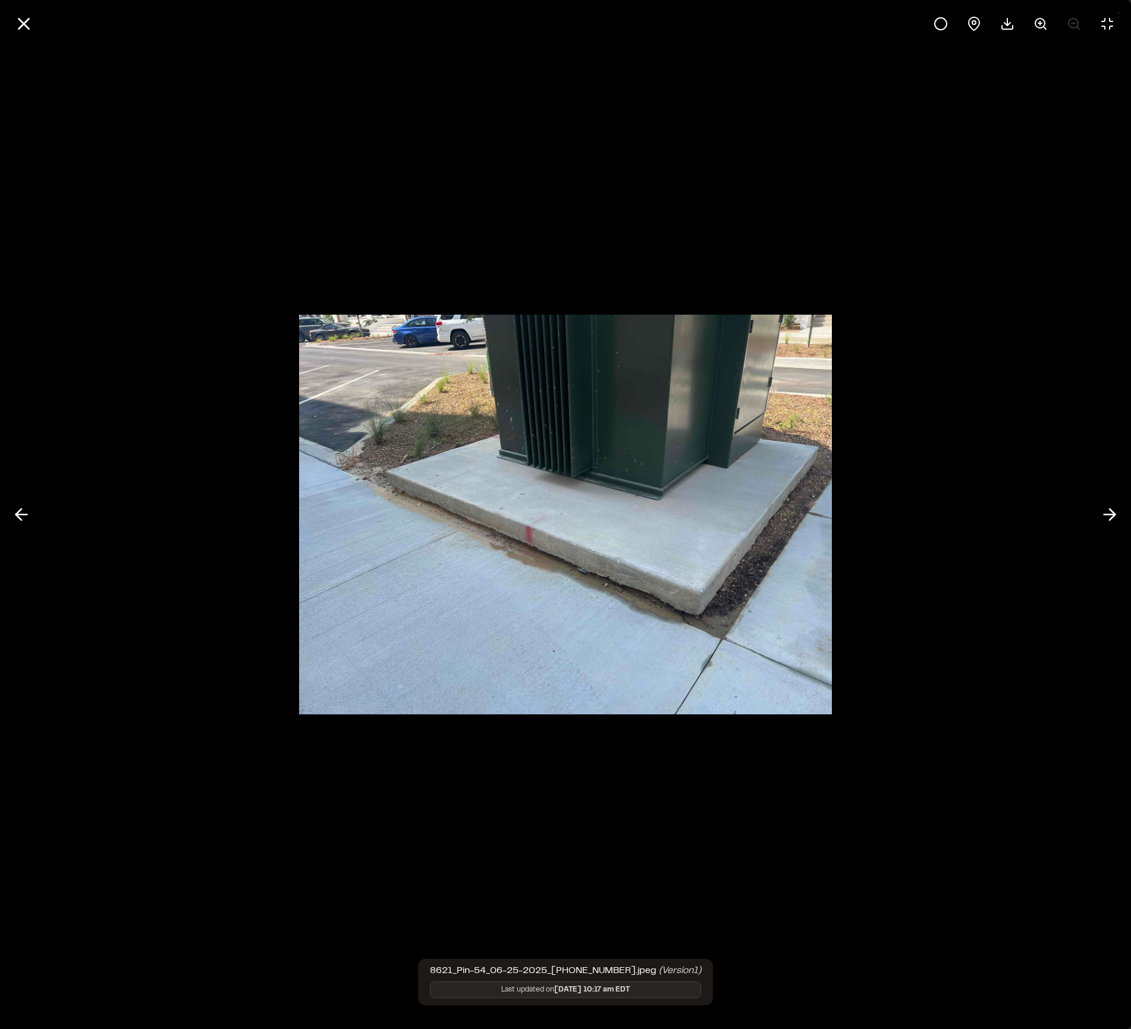
click at [334, 357] on img at bounding box center [565, 514] width 533 height 423
click at [730, 658] on img at bounding box center [565, 514] width 533 height 423
click at [20, 18] on icon at bounding box center [24, 24] width 20 height 20
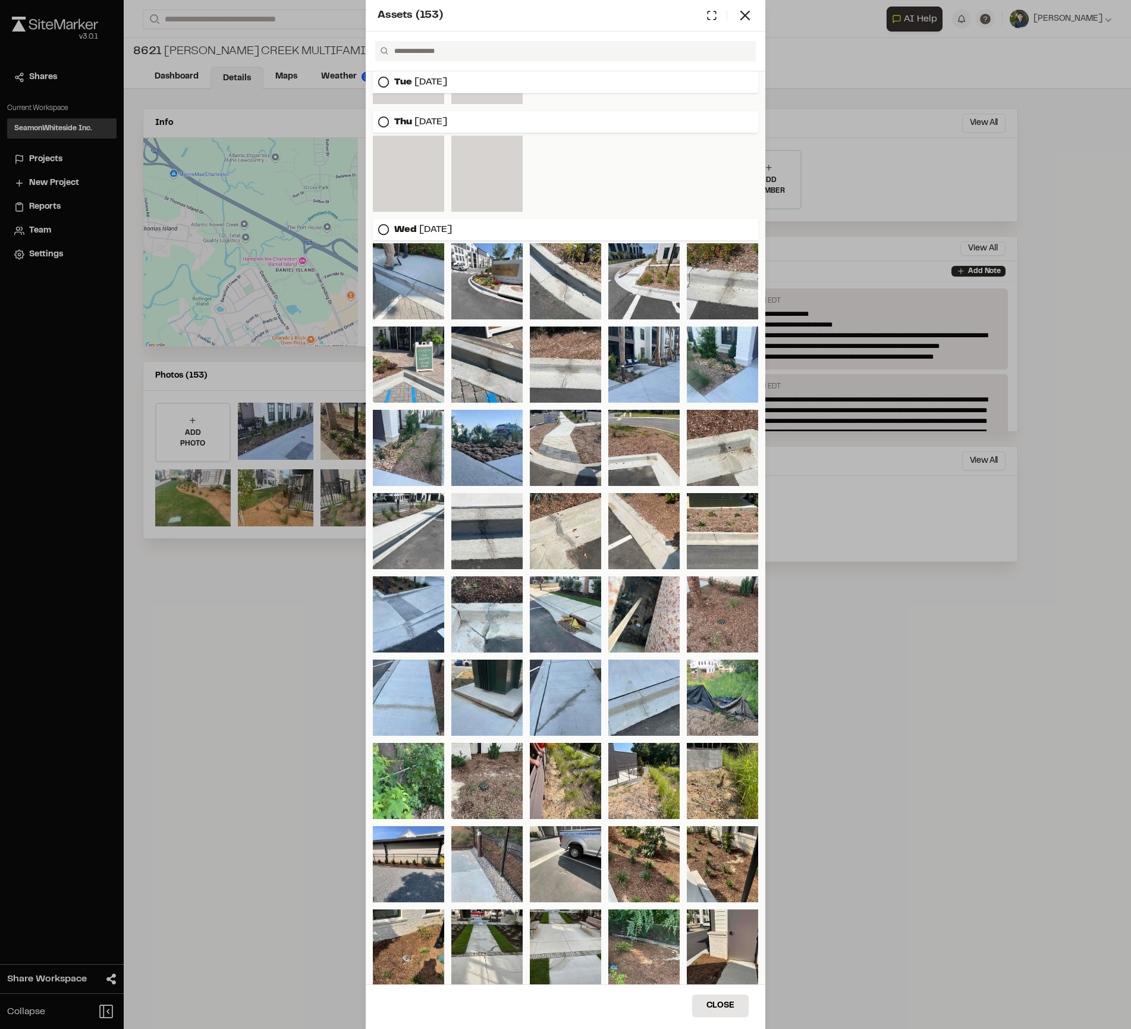
scroll to position [1190, 0]
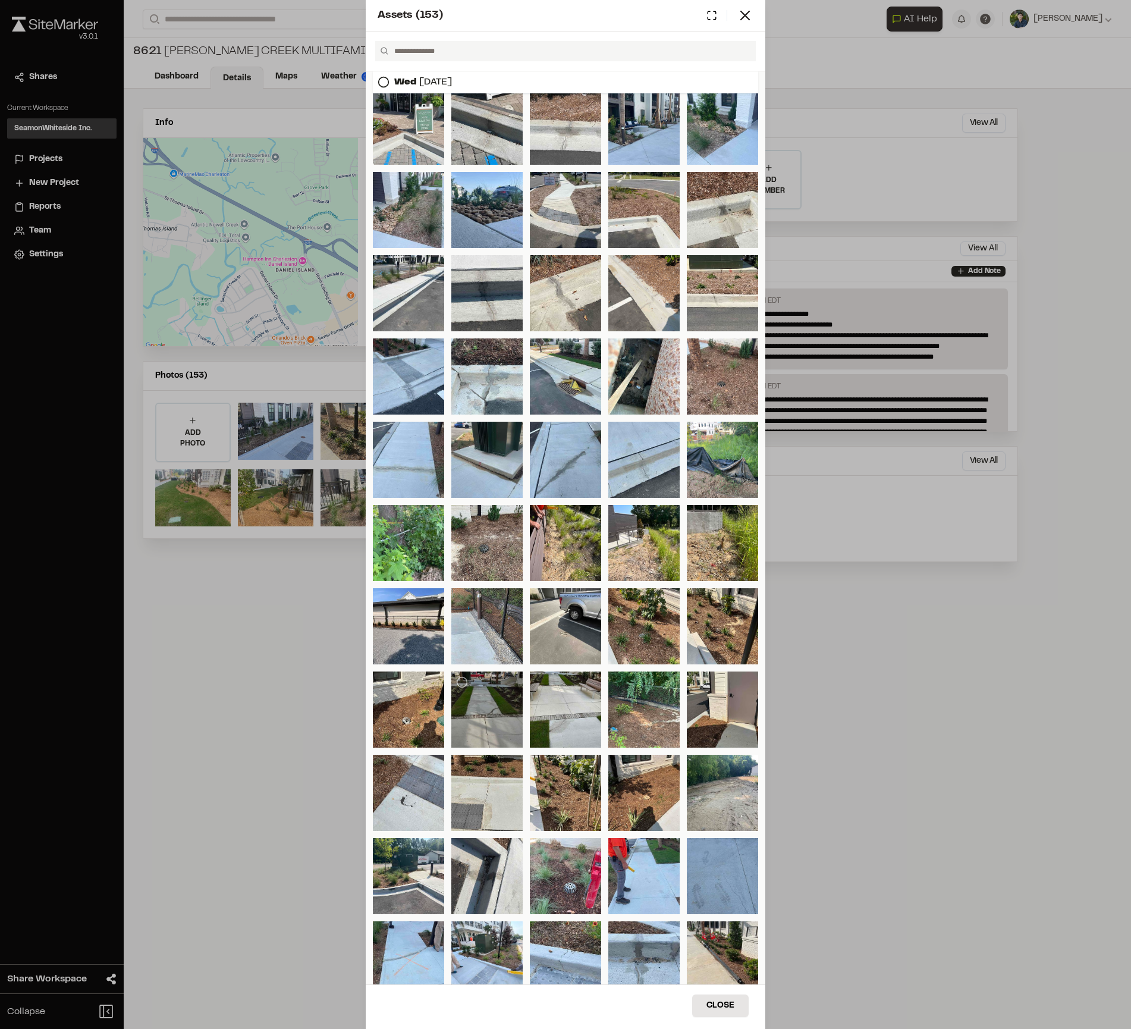
click at [495, 698] on div at bounding box center [486, 710] width 71 height 76
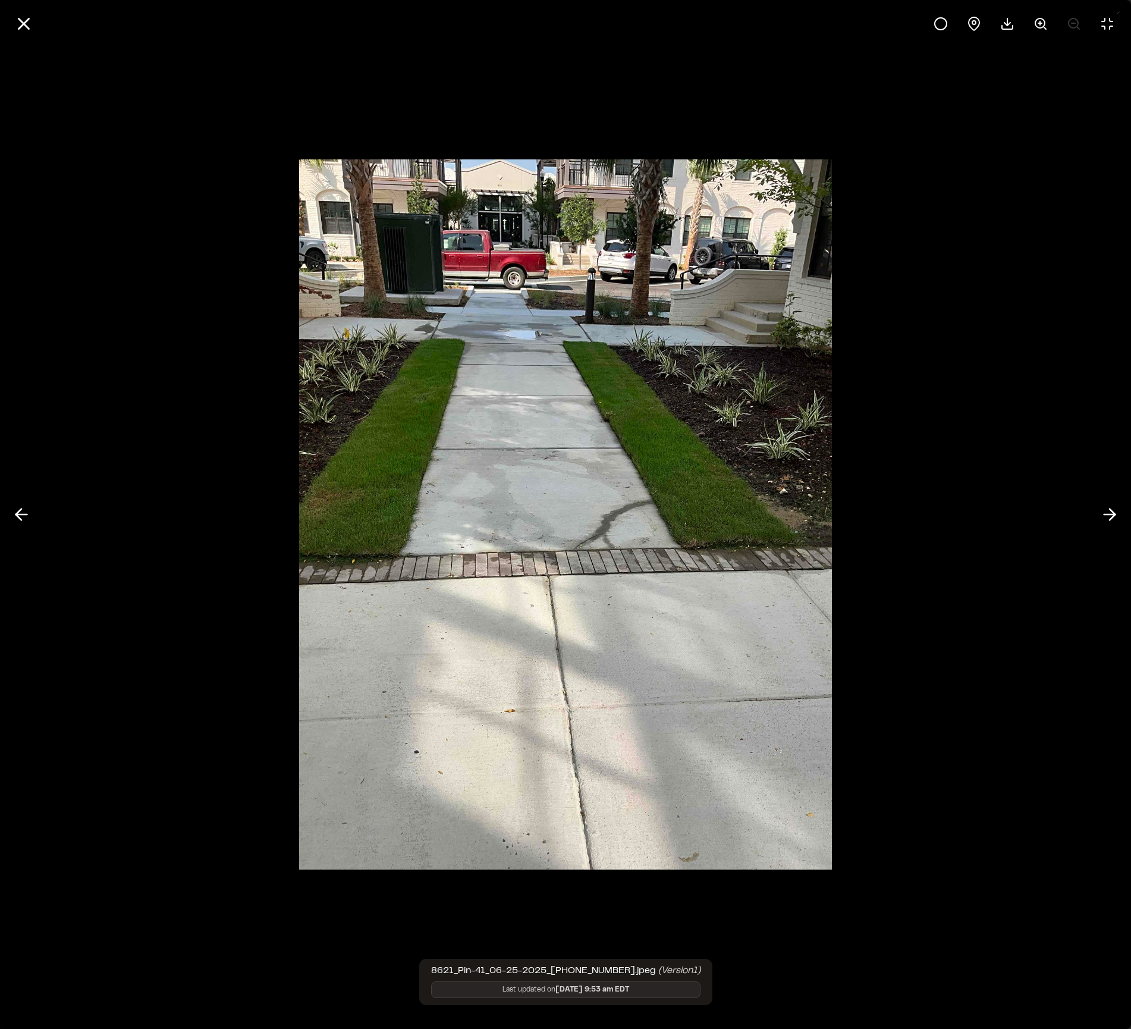
click at [993, 448] on div at bounding box center [565, 514] width 1131 height 1029
click at [25, 26] on line at bounding box center [24, 24] width 10 height 10
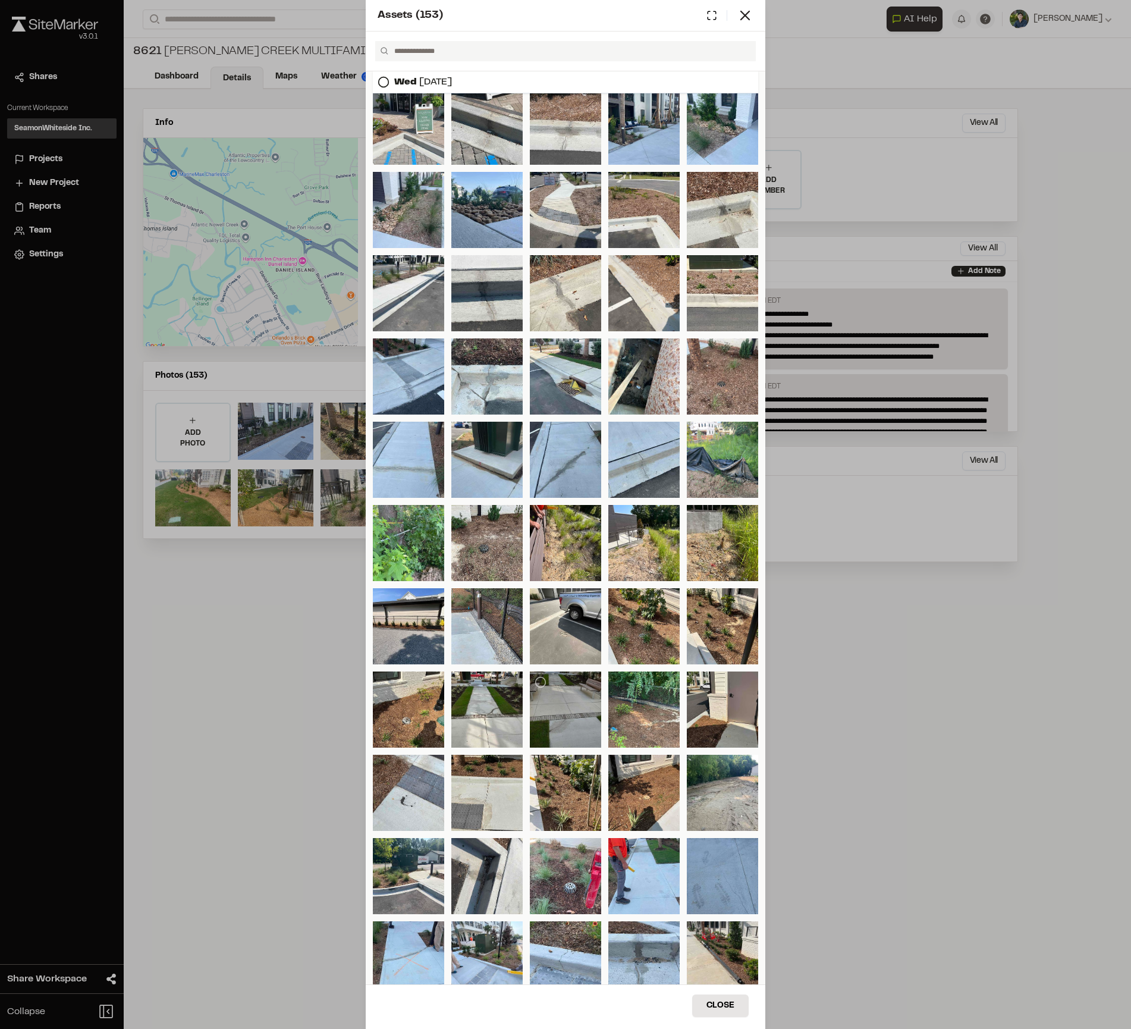
click at [564, 727] on div at bounding box center [565, 710] width 71 height 76
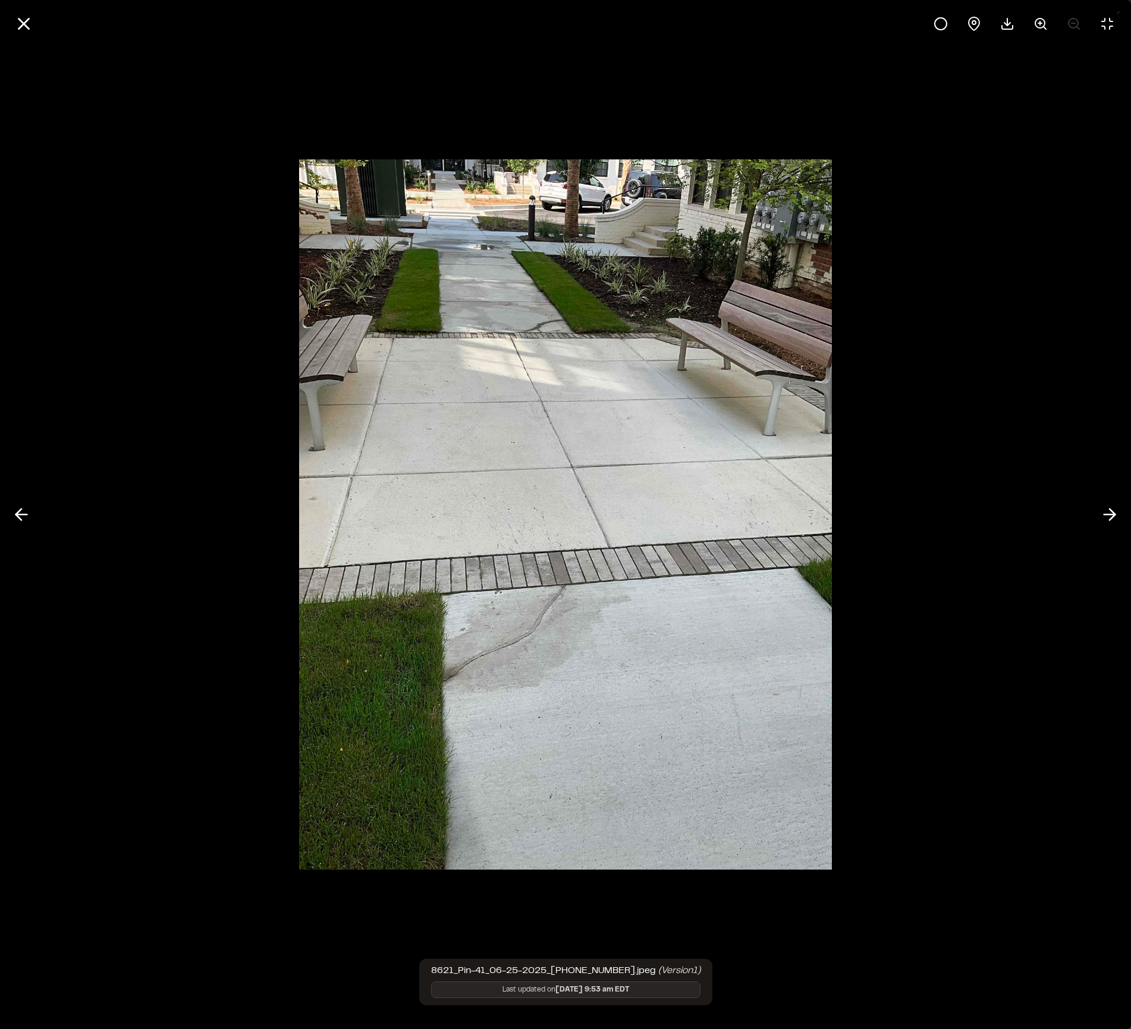
click at [1000, 604] on div at bounding box center [565, 514] width 1131 height 1029
drag, startPoint x: 50, startPoint y: 15, endPoint x: 31, endPoint y: 15, distance: 19.0
click at [46, 16] on div at bounding box center [565, 24] width 1131 height 48
click at [30, 15] on icon at bounding box center [24, 24] width 20 height 20
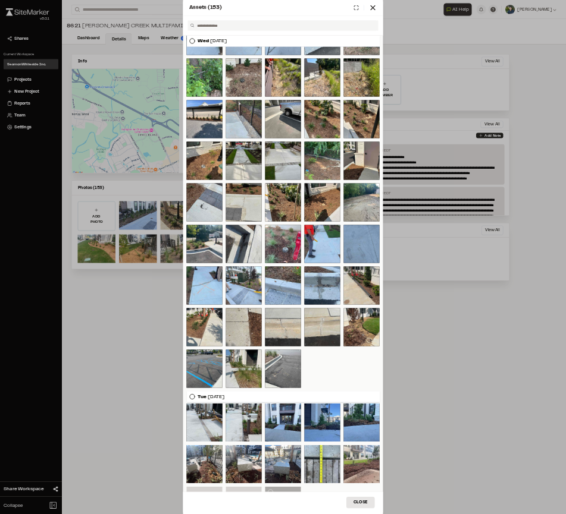
scroll to position [1875, 0]
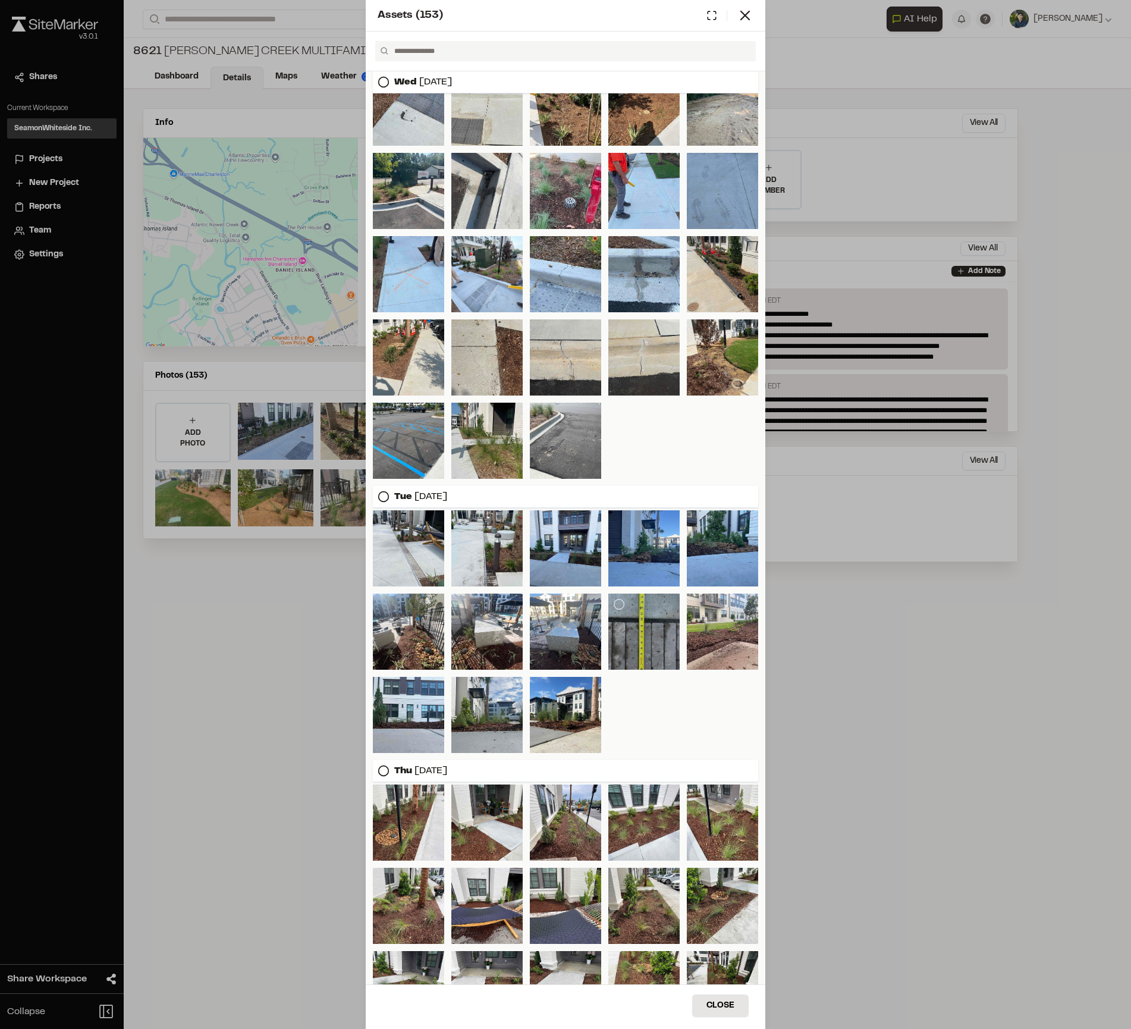
click at [654, 631] on div at bounding box center [643, 632] width 71 height 76
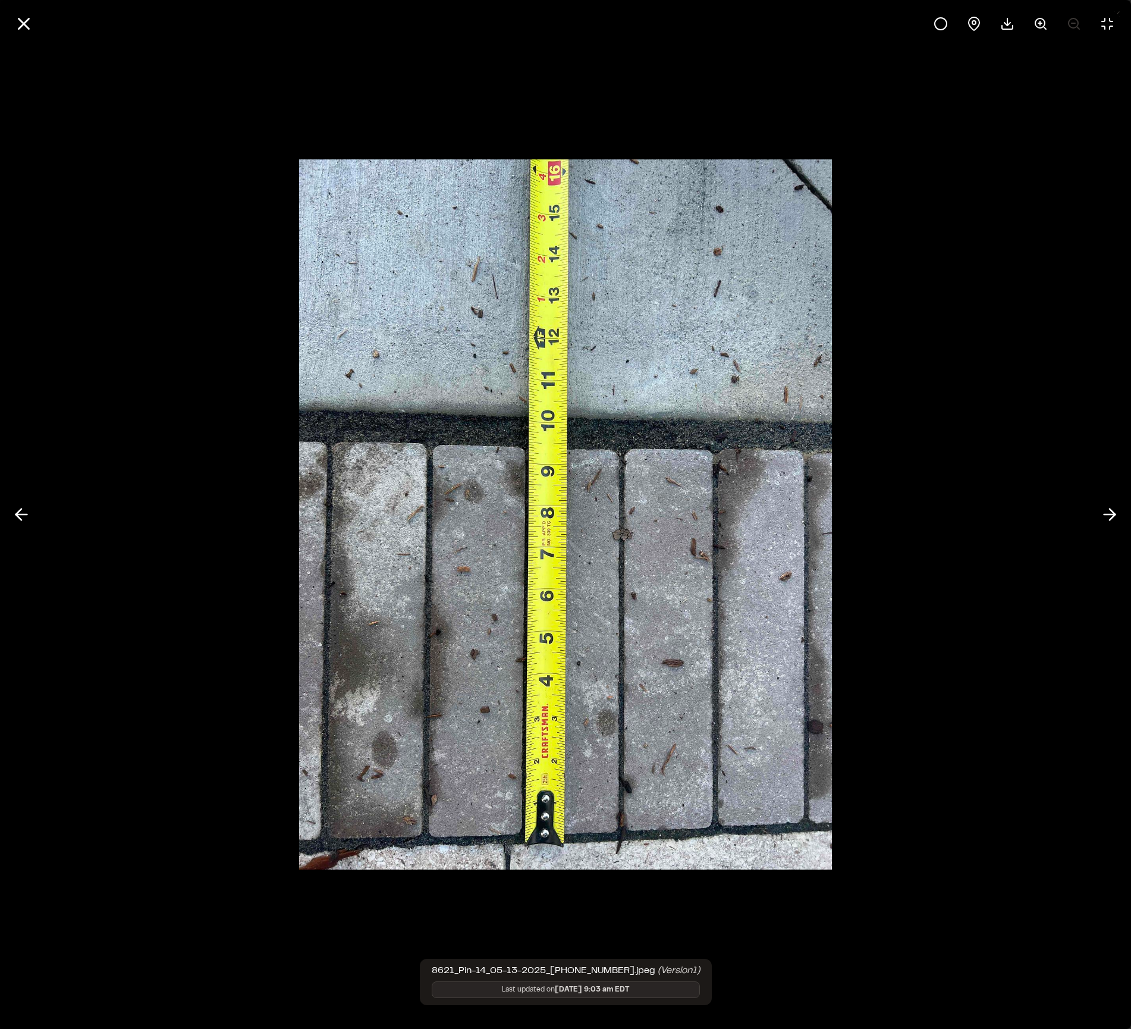
click at [1027, 557] on div at bounding box center [565, 514] width 1131 height 1029
click at [28, 26] on icon at bounding box center [24, 24] width 20 height 20
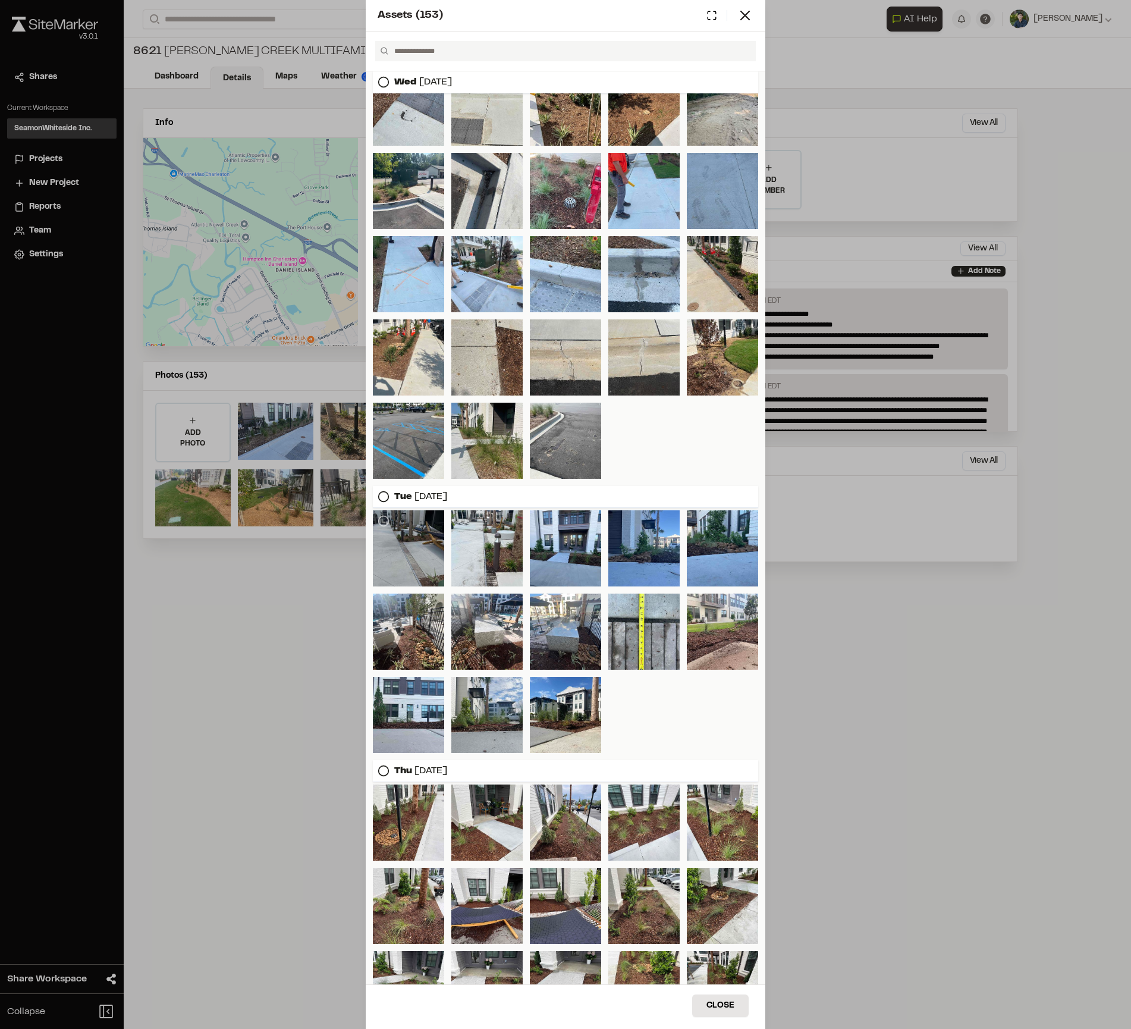
click at [435, 545] on div at bounding box center [408, 548] width 71 height 76
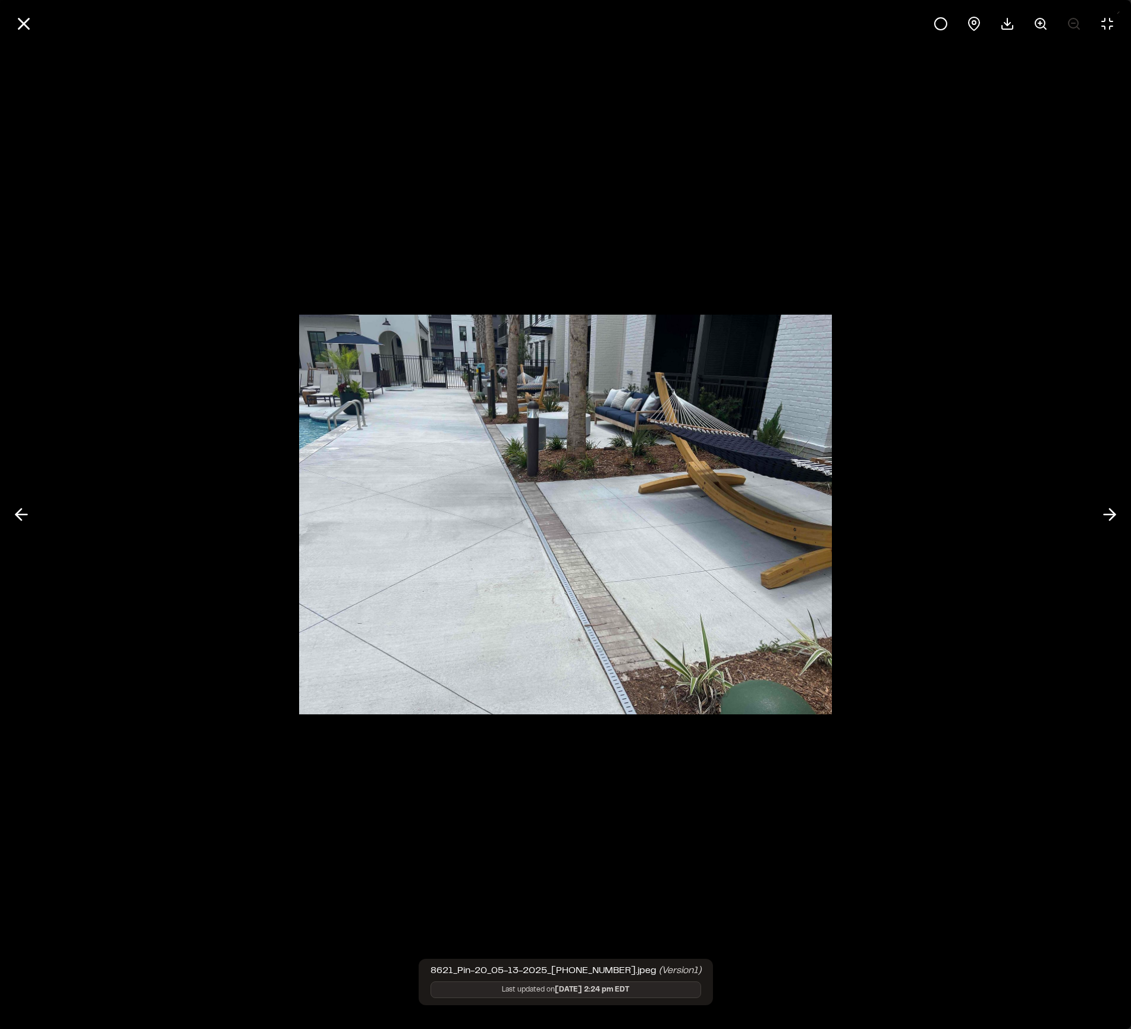
click at [309, 303] on img at bounding box center [565, 514] width 533 height 423
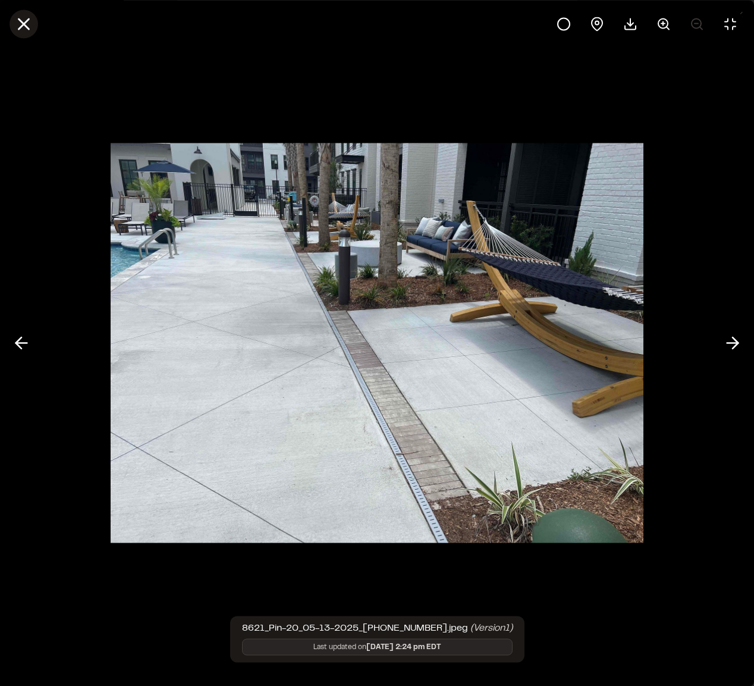
click at [26, 24] on icon at bounding box center [24, 24] width 20 height 20
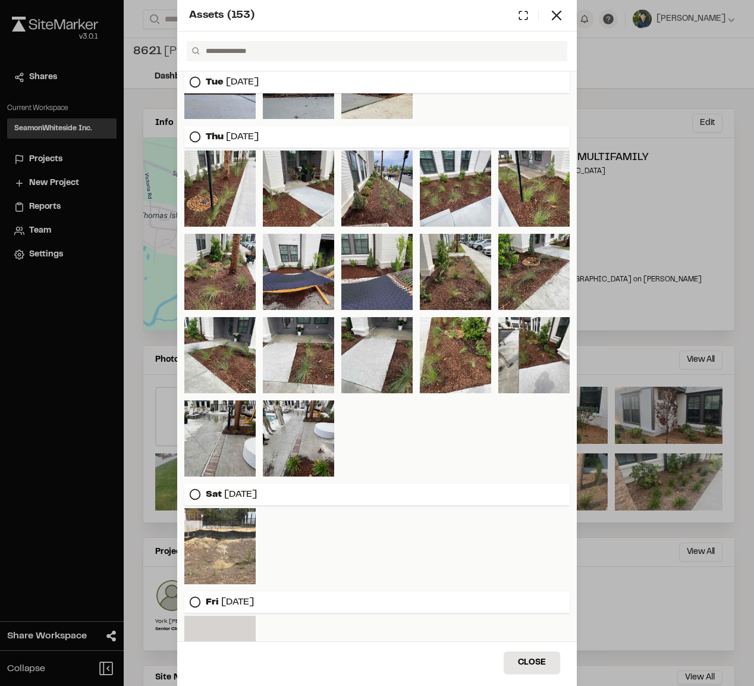
scroll to position [2549, 0]
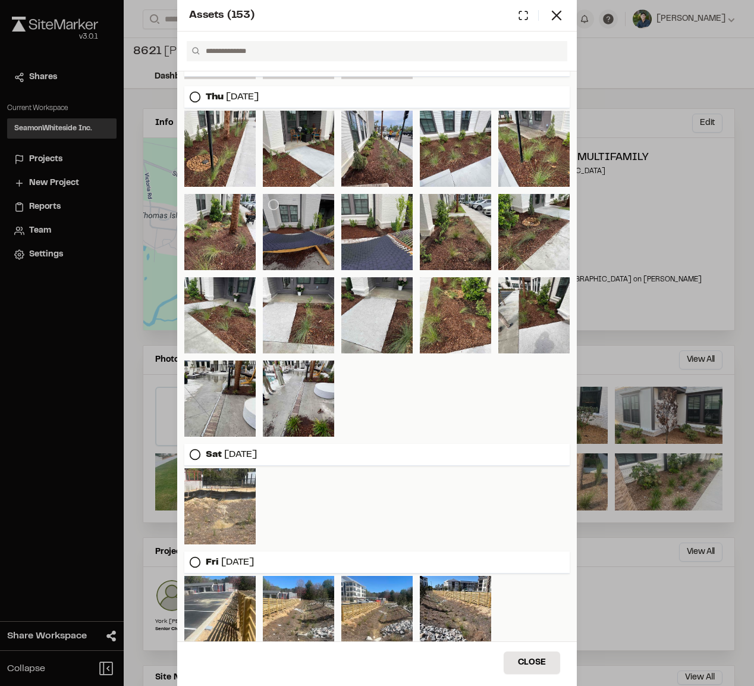
click at [289, 249] on div at bounding box center [298, 232] width 71 height 76
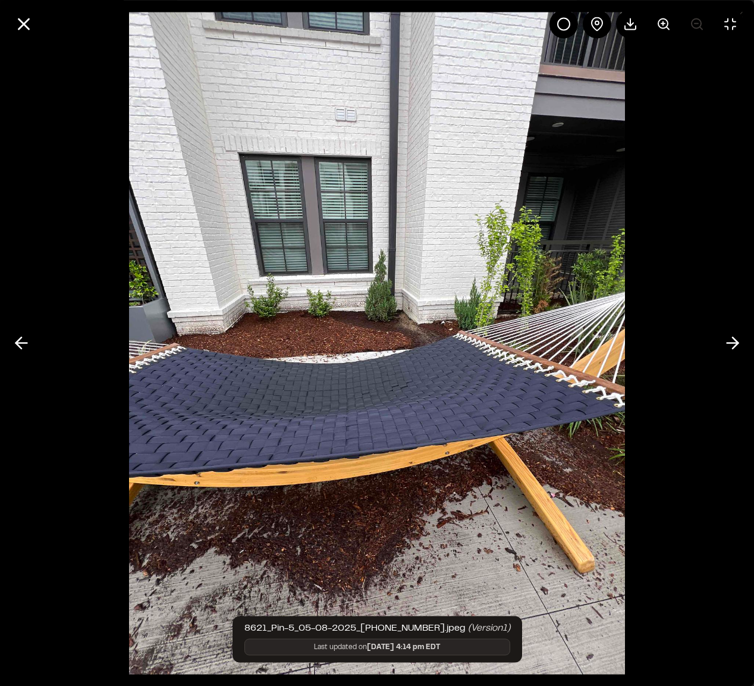
click at [483, 568] on img at bounding box center [377, 343] width 497 height 686
click at [24, 27] on icon at bounding box center [24, 24] width 20 height 20
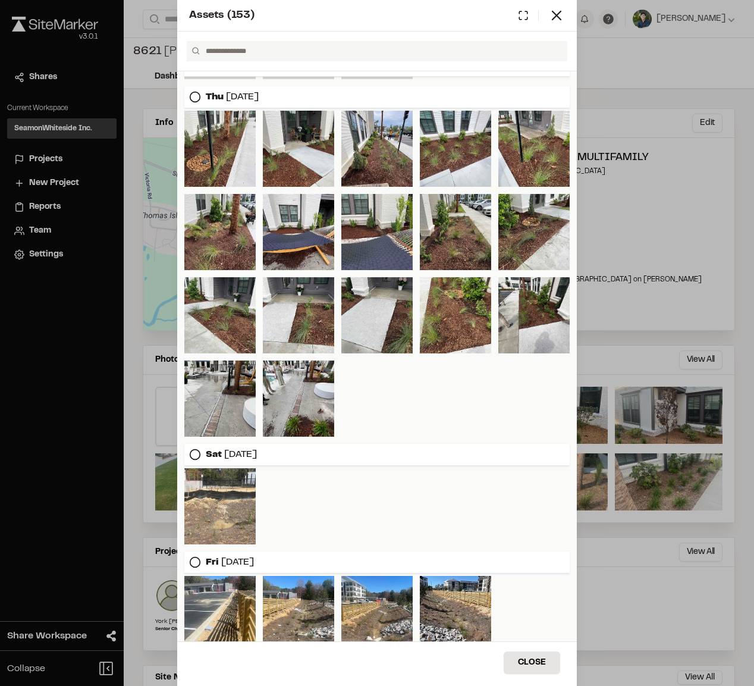
scroll to position [2562, 0]
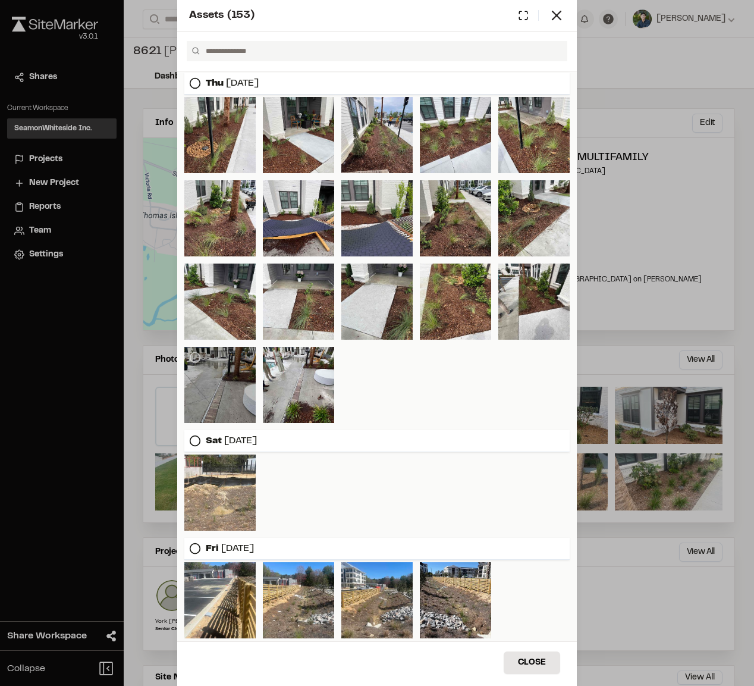
click at [218, 376] on div at bounding box center [219, 385] width 71 height 76
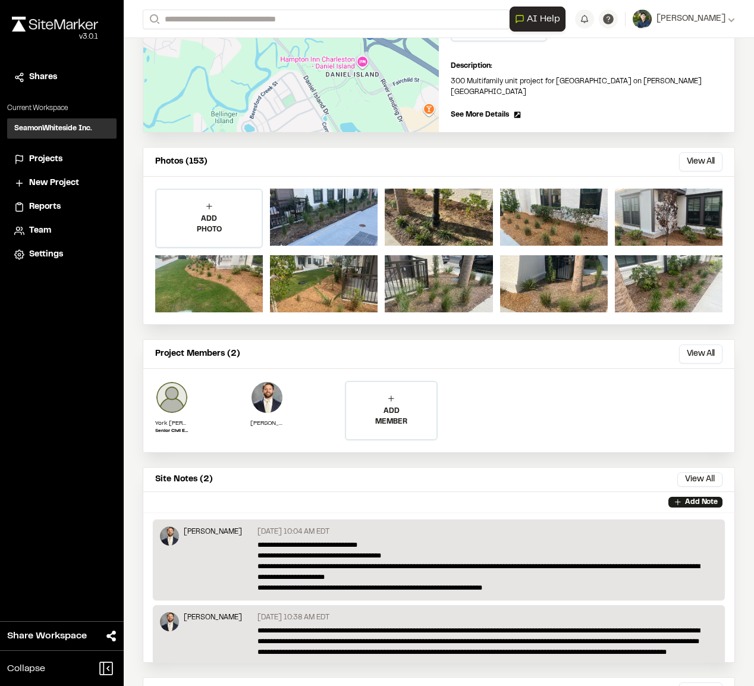
scroll to position [322, 0]
